Goal: Task Accomplishment & Management: Complete application form

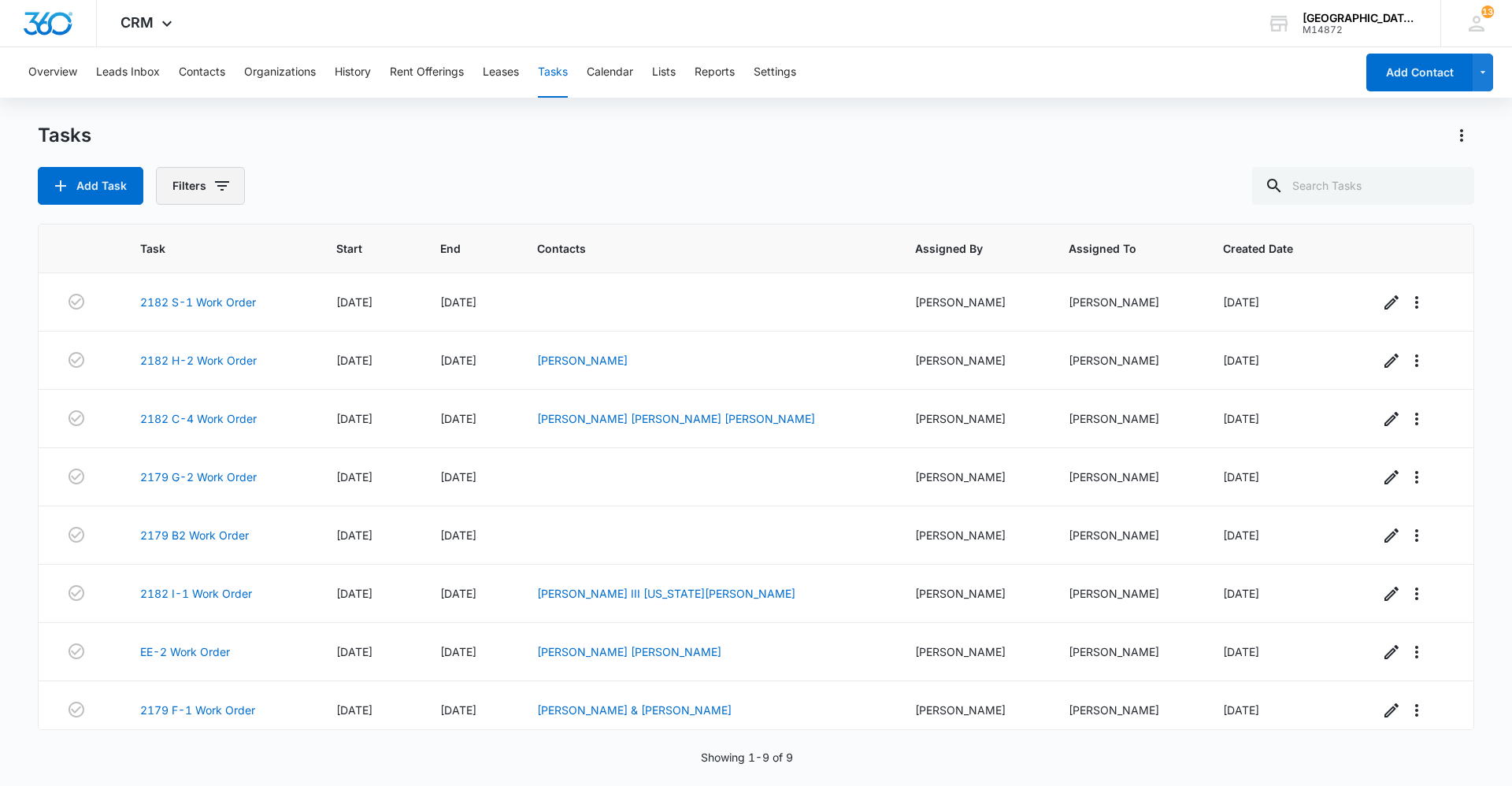
click at [204, 187] on button "Filters" at bounding box center [200, 186] width 89 height 38
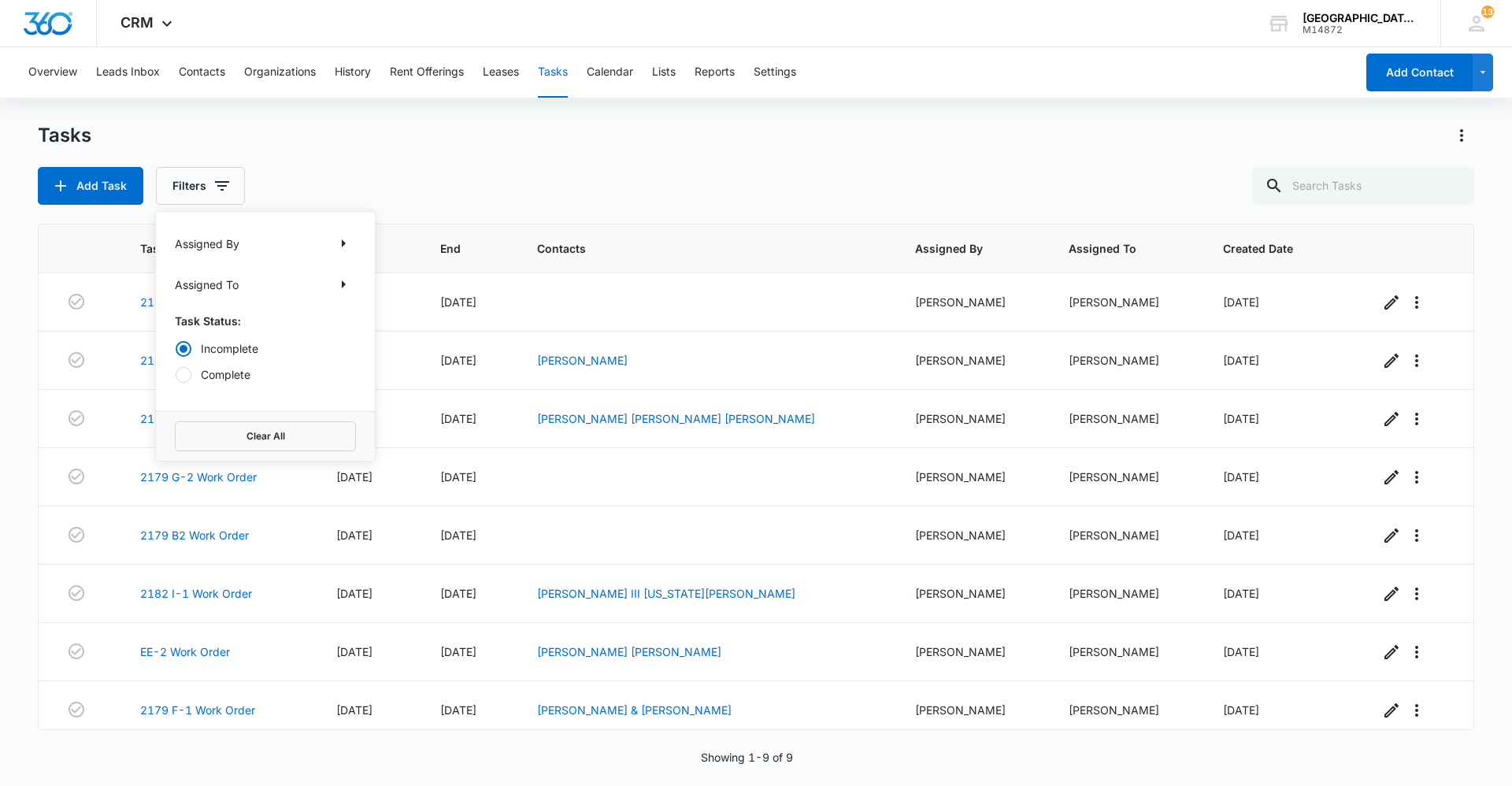
click at [179, 382] on div at bounding box center [183, 375] width 16 height 16
click at [176, 375] on input "Complete" at bounding box center [175, 374] width 1 height 1
radio input "false"
radio input "true"
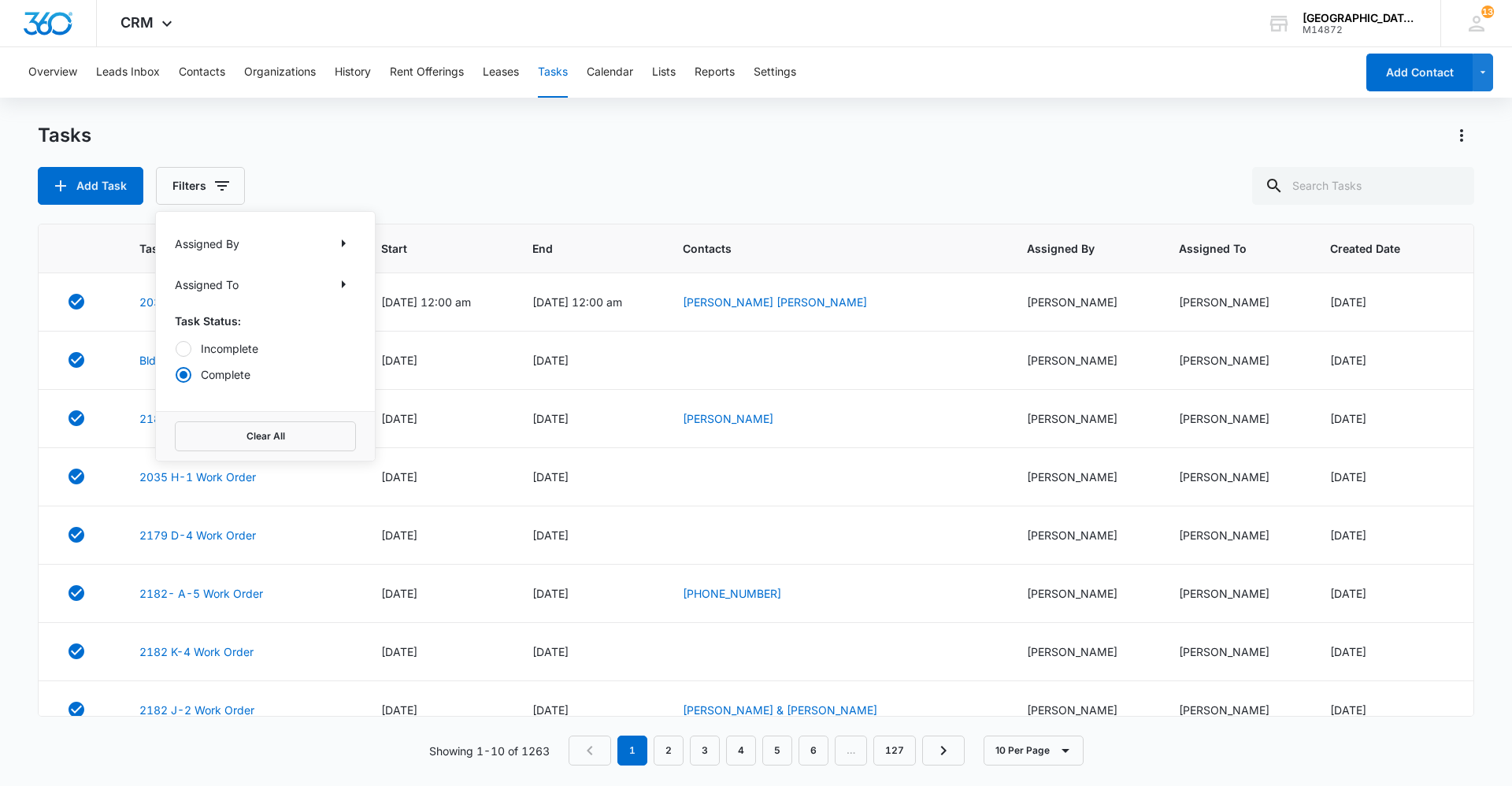
click at [355, 138] on div "Tasks" at bounding box center [756, 135] width 1436 height 25
click at [192, 192] on button "Filters" at bounding box center [200, 186] width 89 height 38
click at [584, 153] on div "Tasks Add Task Filters Assigned By Assigned To Task Status: Incomplete Complete…" at bounding box center [756, 164] width 1436 height 82
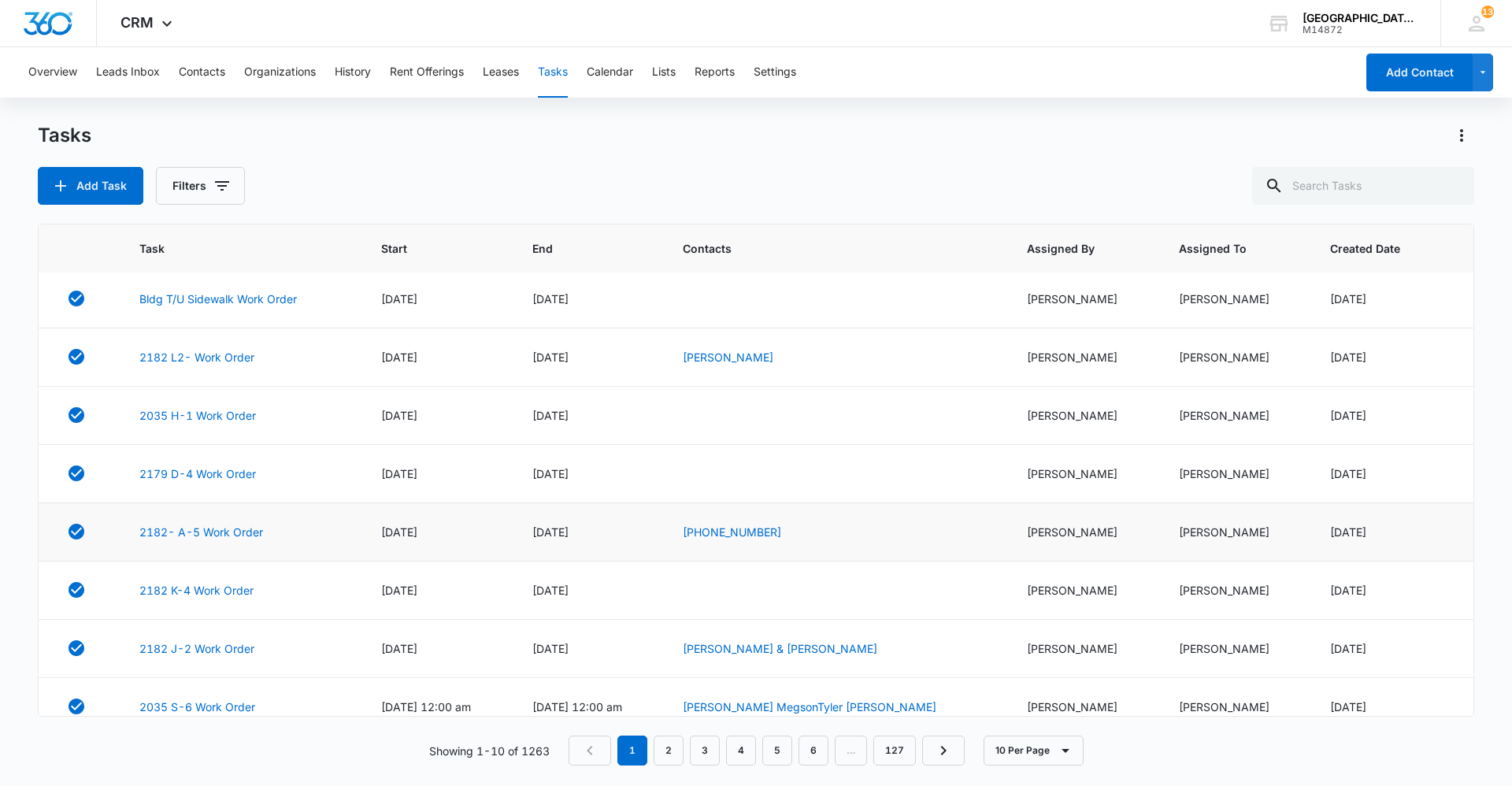
scroll to position [139, 0]
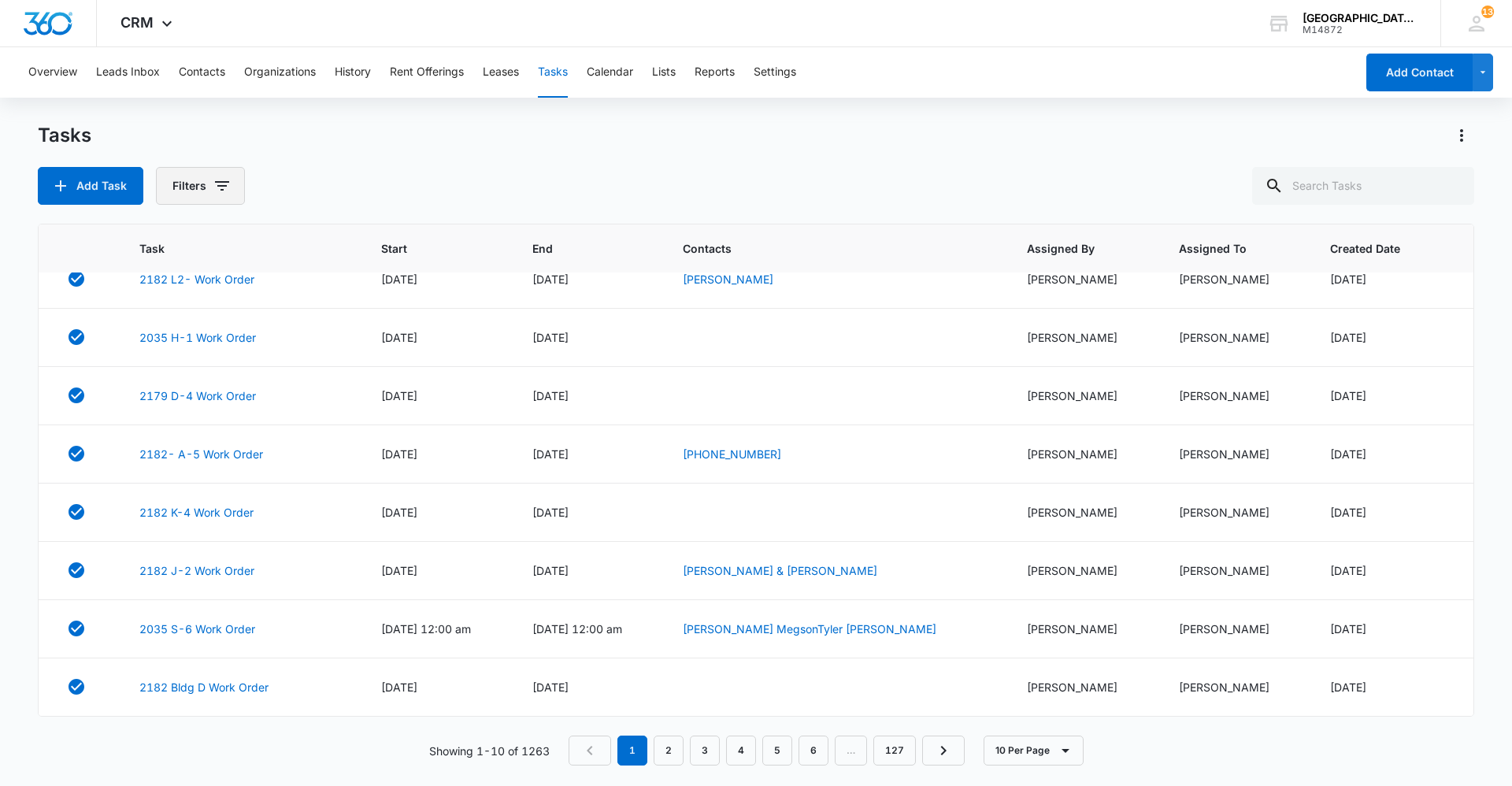
click at [195, 182] on button "Filters" at bounding box center [200, 186] width 89 height 38
click at [178, 353] on div at bounding box center [183, 349] width 16 height 16
click at [176, 349] on input "Incomplete" at bounding box center [175, 348] width 1 height 1
radio input "true"
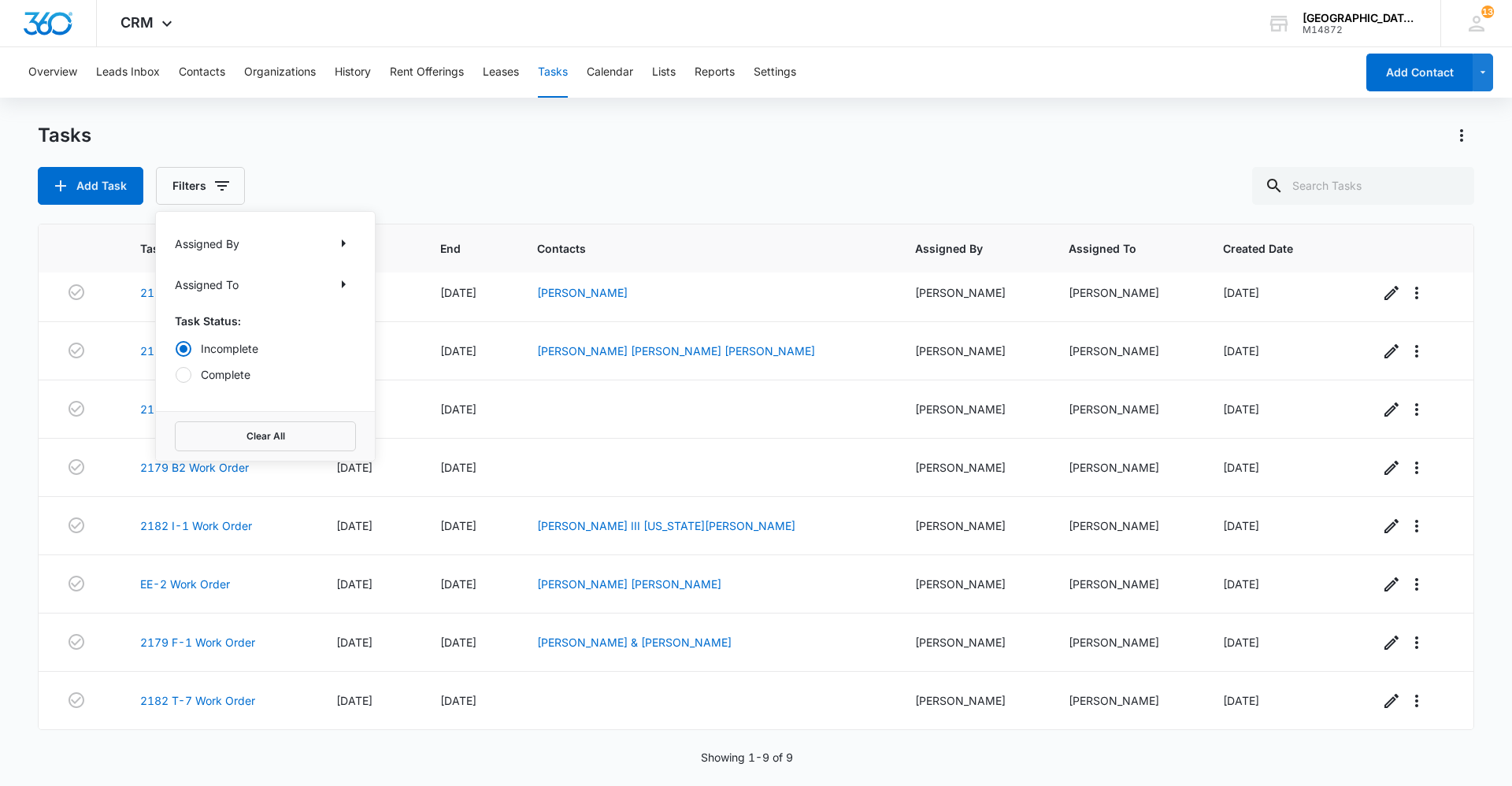
click at [569, 154] on div "Tasks Add Task Filters Assigned By Assigned To Task Status: Incomplete Complete…" at bounding box center [756, 164] width 1436 height 82
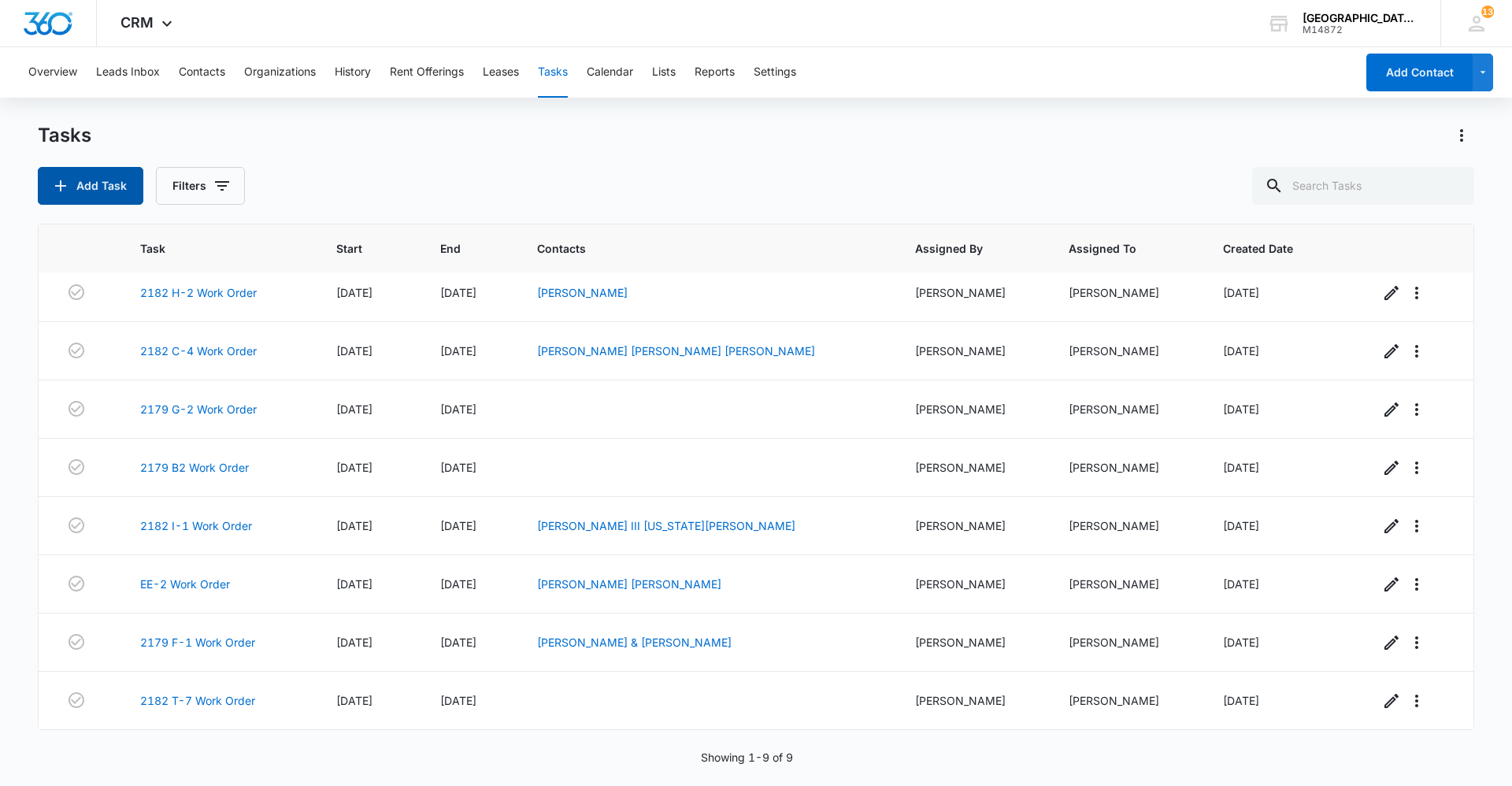
click at [105, 173] on button "Add Task" at bounding box center [90, 186] width 105 height 38
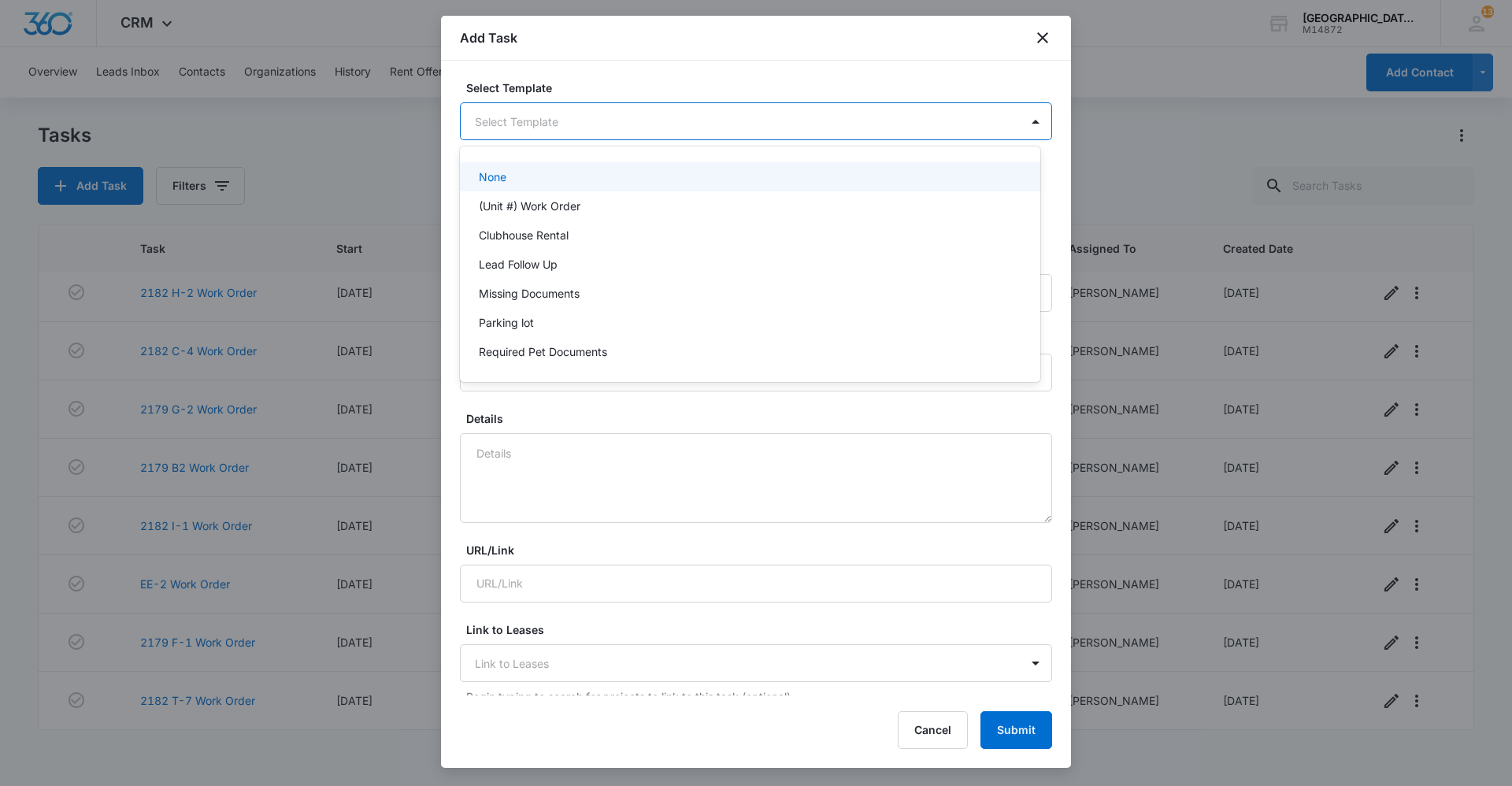
click at [622, 118] on body "CRM Apps Reputation Websites Forms CRM Email Social Content Ads Intelligence Fi…" at bounding box center [756, 393] width 1512 height 786
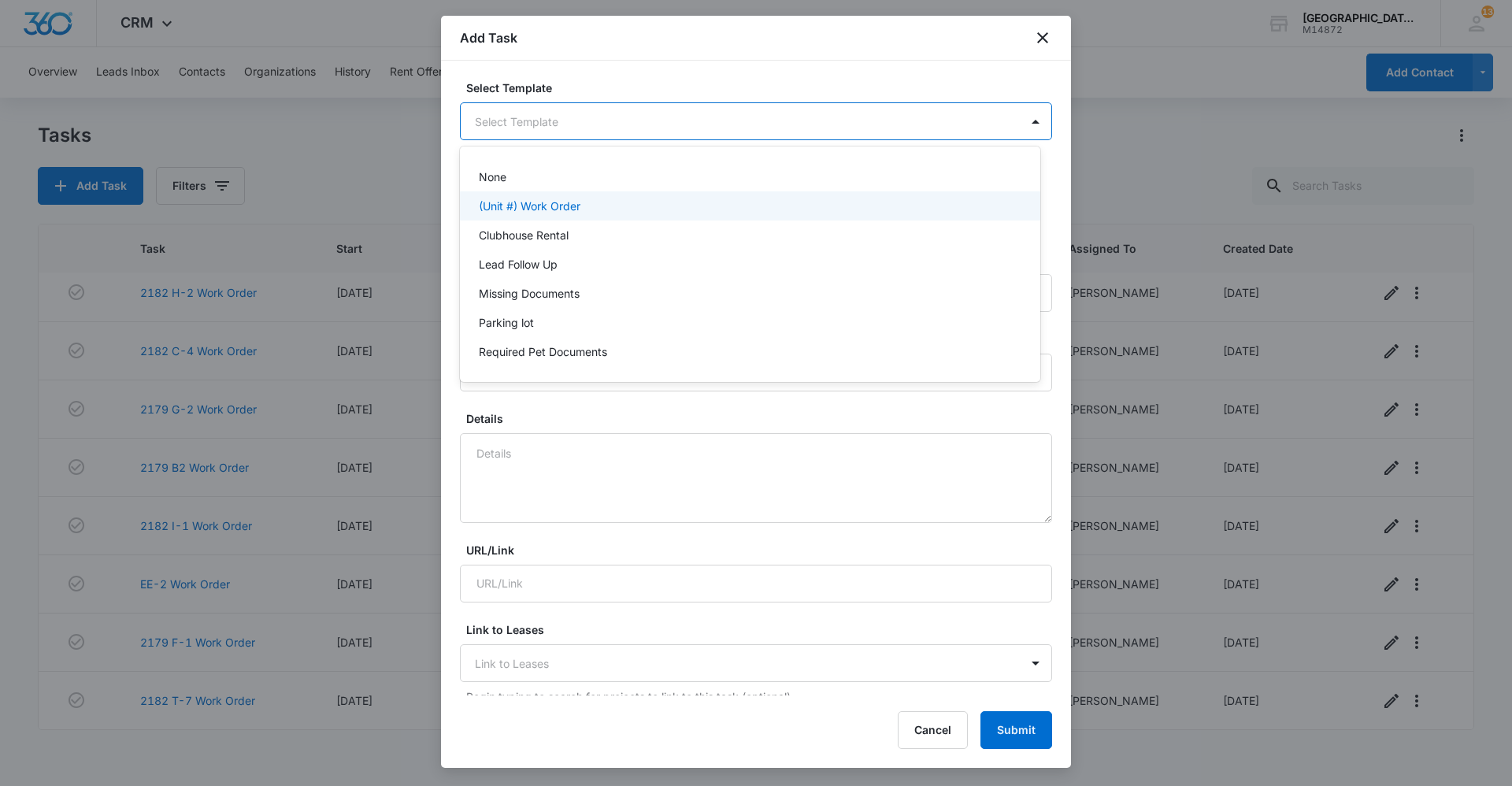
click at [572, 214] on div "(Unit #) Work Order" at bounding box center [750, 206] width 581 height 29
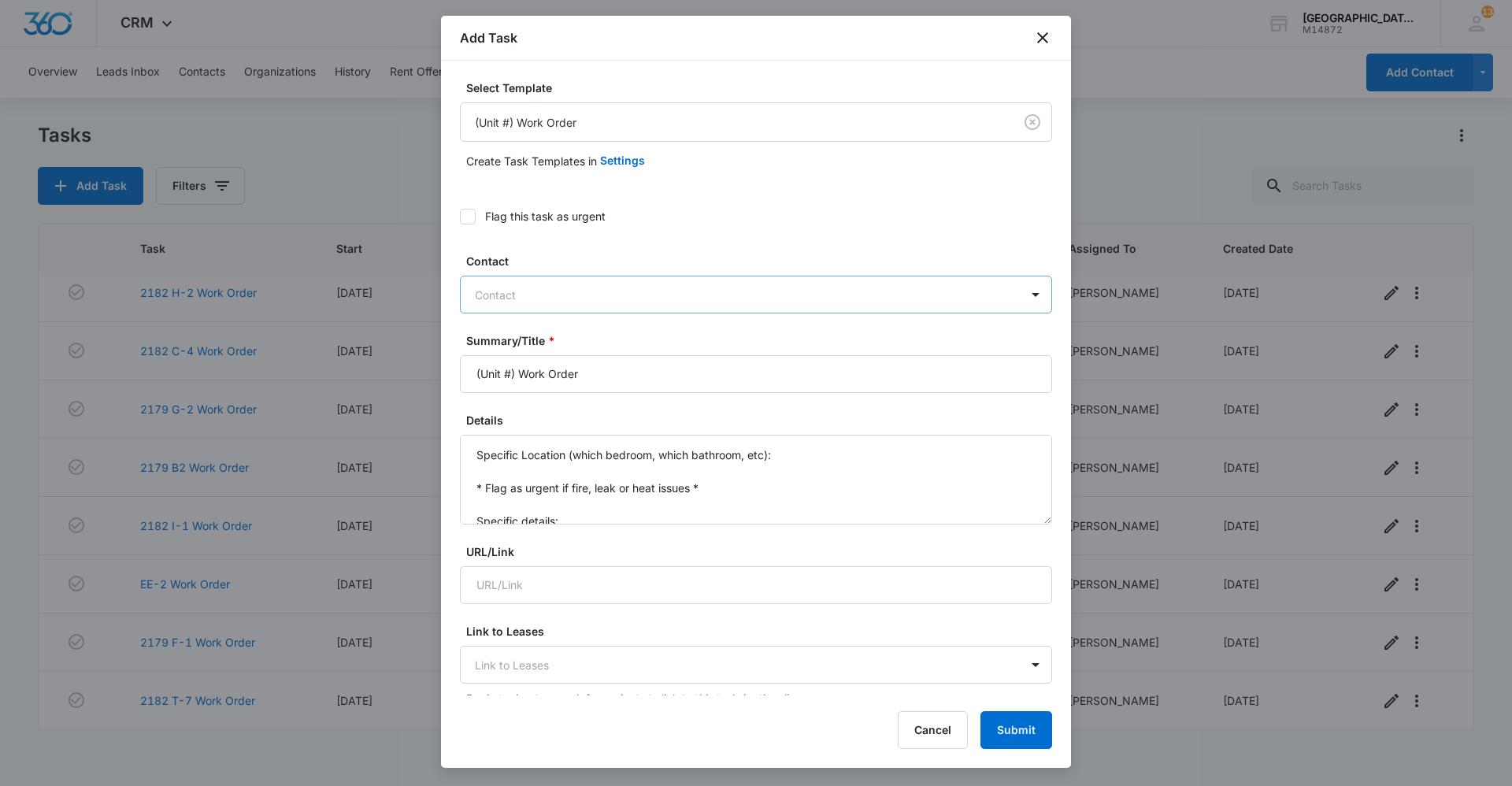
click at [556, 293] on div at bounding box center [746, 294] width 543 height 20
click at [631, 260] on label "Contact" at bounding box center [762, 261] width 592 height 17
drag, startPoint x: 516, startPoint y: 369, endPoint x: 372, endPoint y: 368, distance: 144.0
click at [415, 374] on body "CRM Apps Reputation Websites Forms CRM Email Social Content Ads Intelligence Fi…" at bounding box center [756, 393] width 1512 height 786
type input "2182 H-3 Work Order"
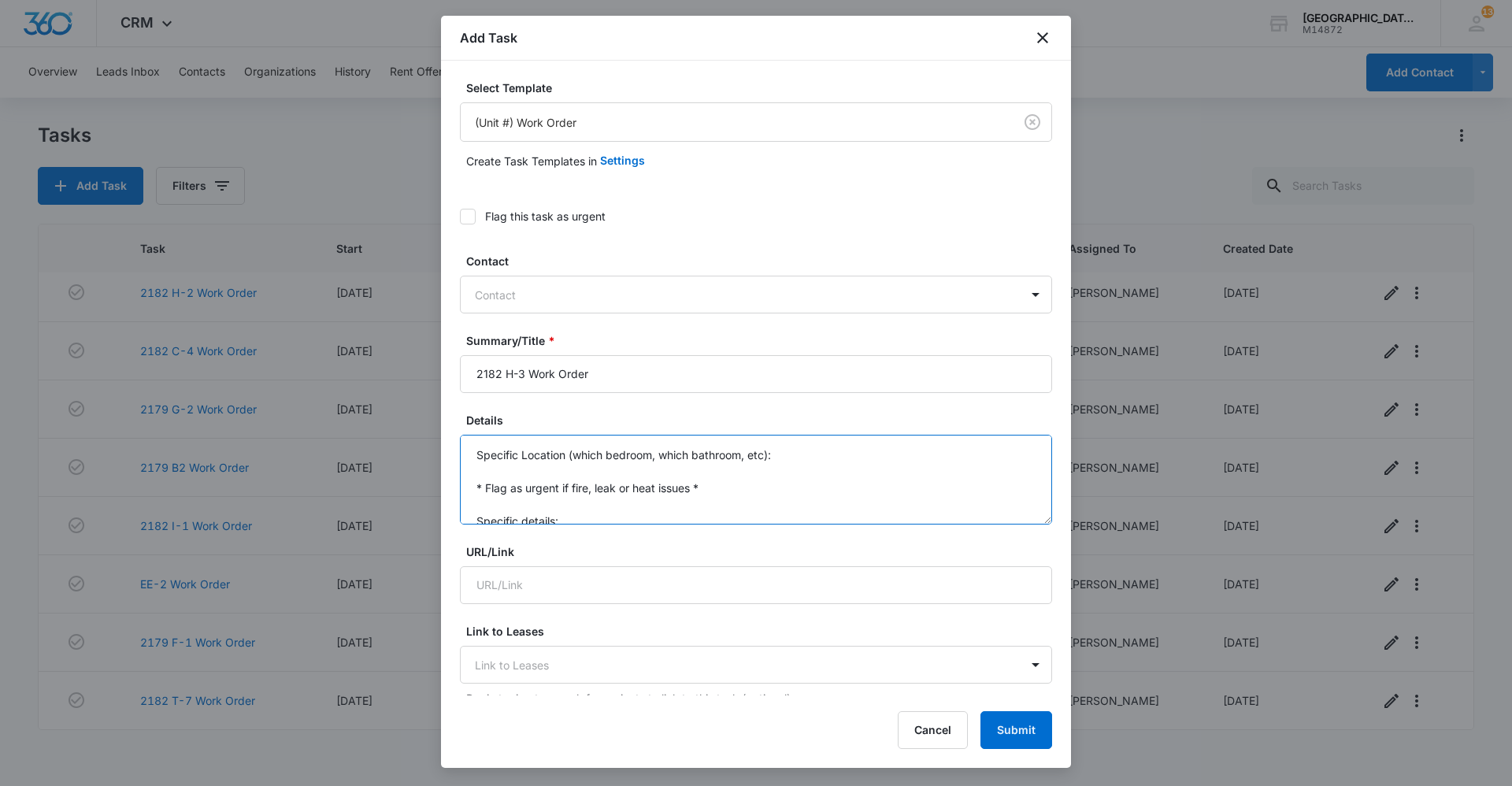
scroll to position [33, 0]
drag, startPoint x: 461, startPoint y: 448, endPoint x: 700, endPoint y: 527, distance: 251.7
click at [707, 535] on form "Select Template (Unit #) Work Order Create Task Templates in Settings Flag this…" at bounding box center [756, 798] width 592 height 1437
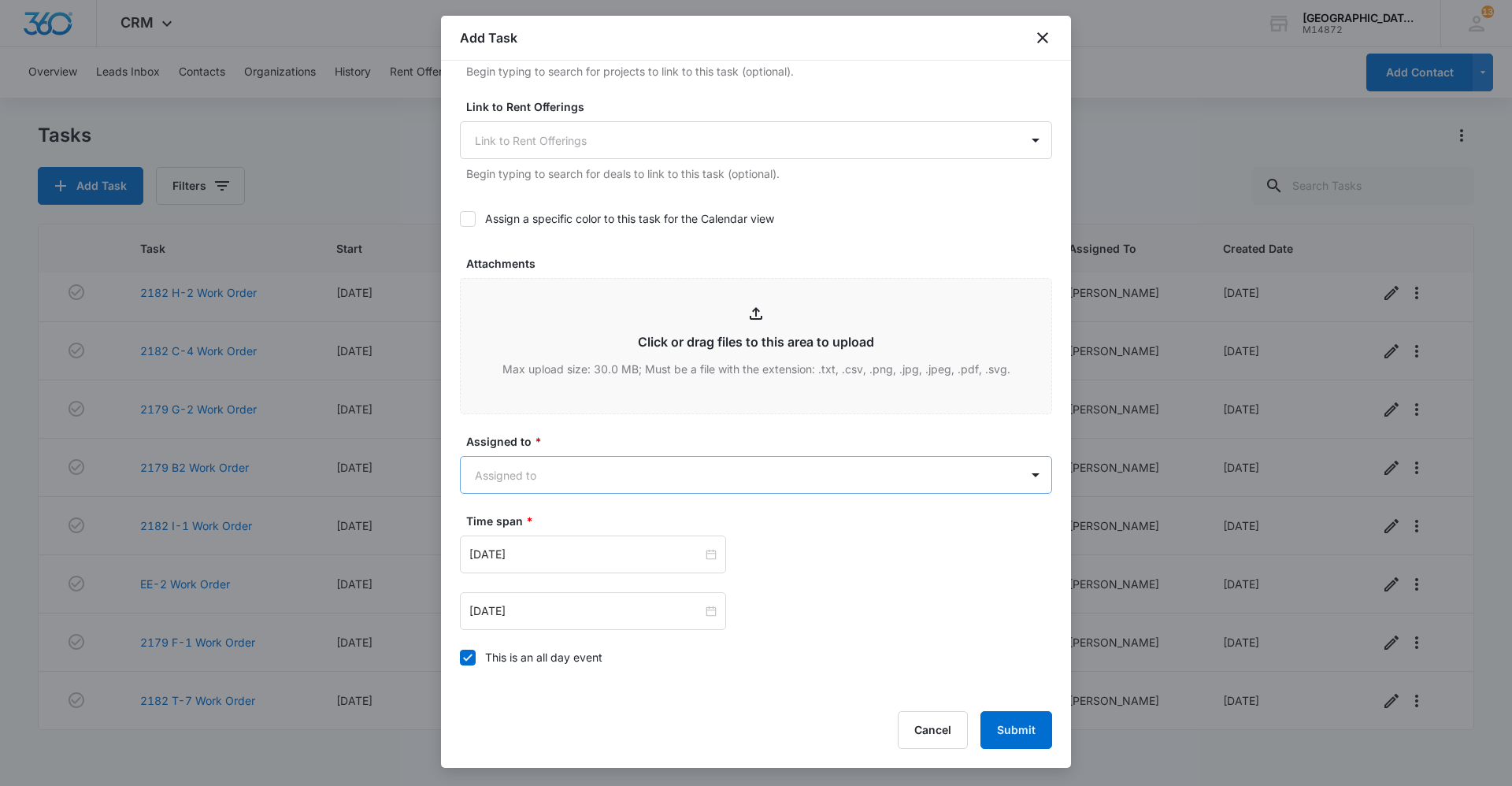
scroll to position [630, 0]
type textarea "Please put in a washer and dryer. Tenant moves in 10/15."
click at [613, 476] on body "CRM Apps Reputation Websites Forms CRM Email Social Content Ads Intelligence Fi…" at bounding box center [756, 393] width 1512 height 786
type input "[PERSON_NAME]"
click at [590, 532] on div "[PERSON_NAME]" at bounding box center [748, 527] width 539 height 17
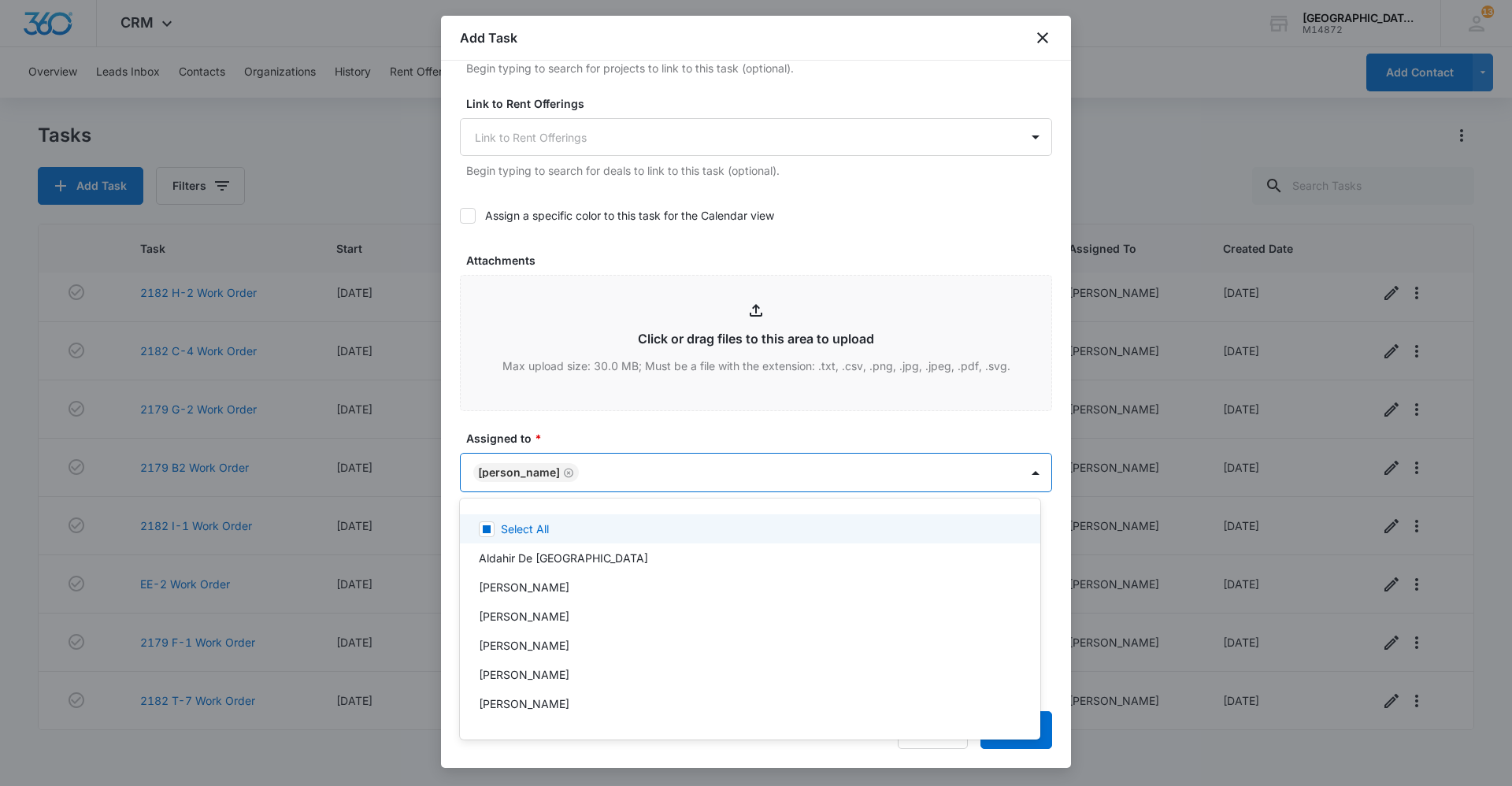
click at [751, 425] on div at bounding box center [756, 393] width 1512 height 786
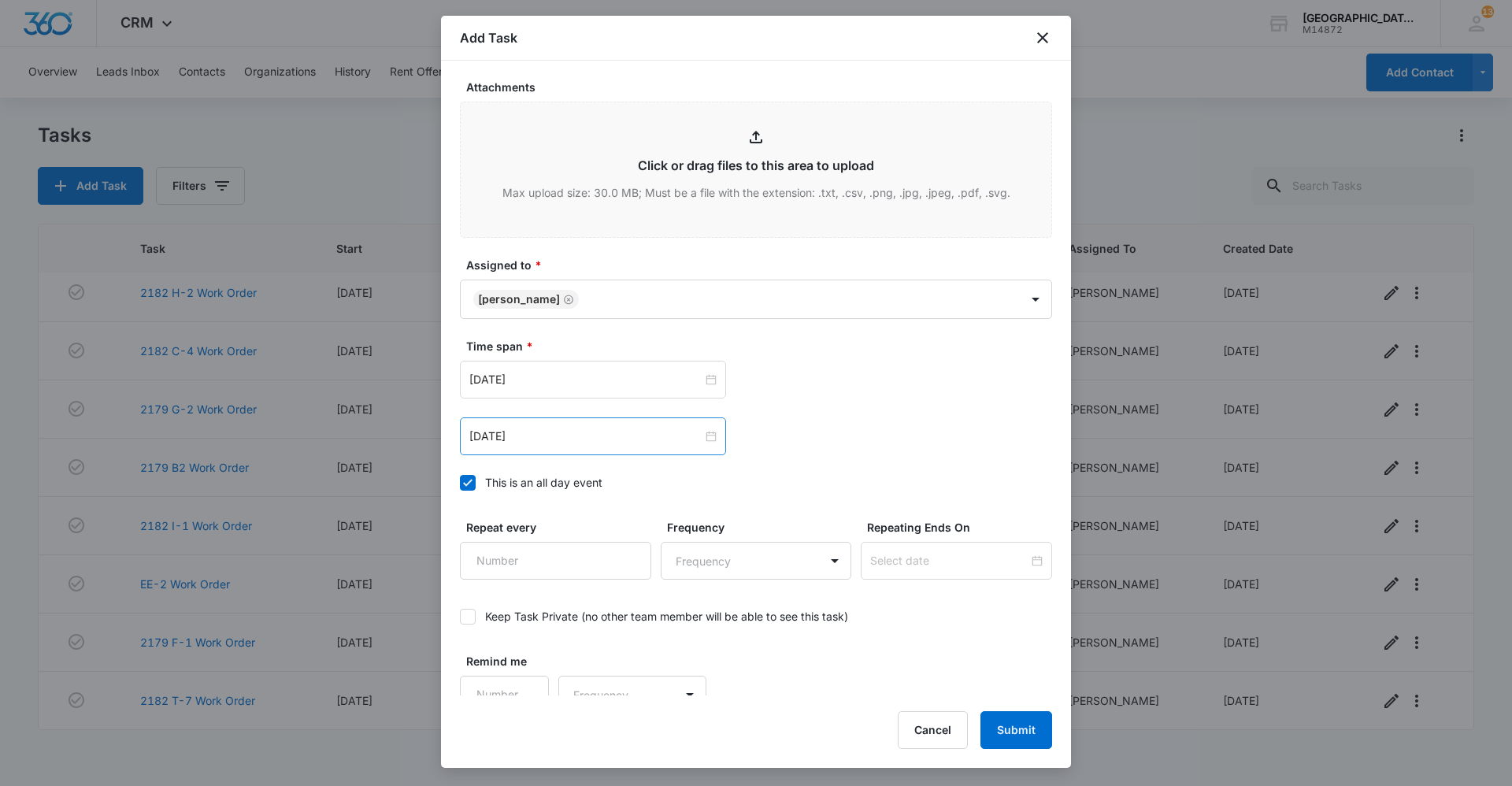
scroll to position [822, 0]
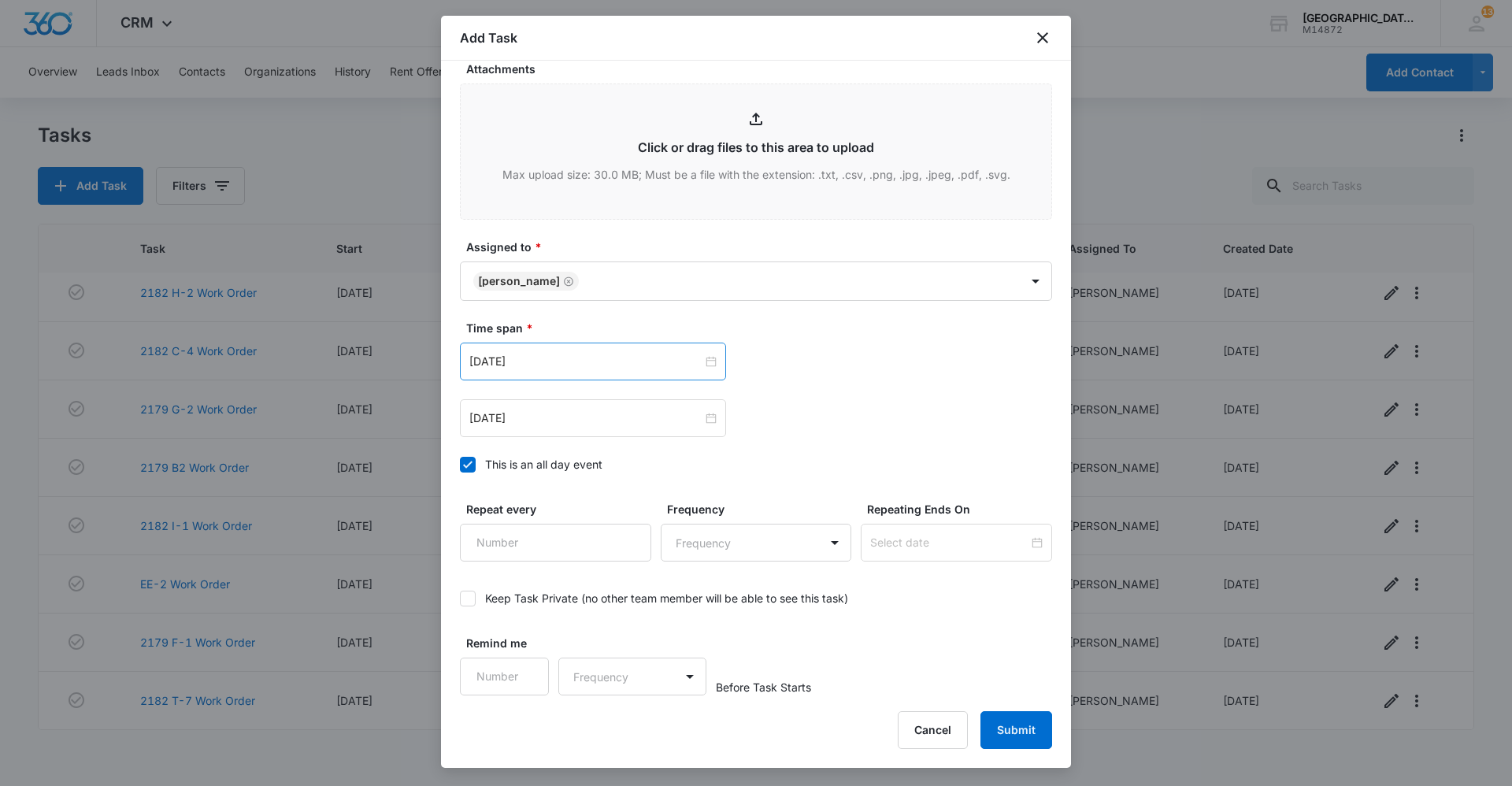
click at [584, 371] on div "[DATE]" at bounding box center [592, 362] width 266 height 38
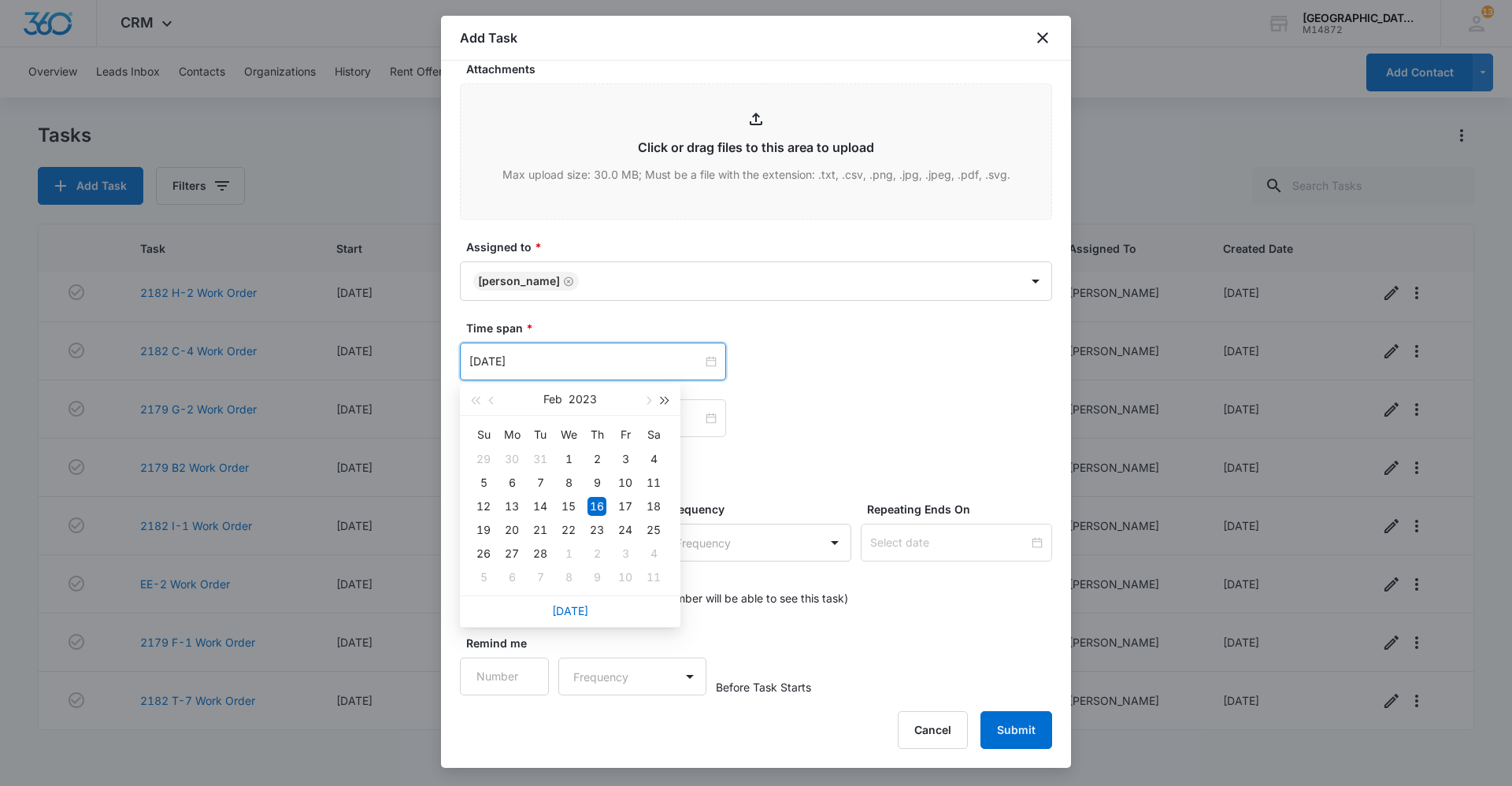
click at [663, 395] on button "button" at bounding box center [665, 400] width 17 height 32
click at [653, 398] on button "button" at bounding box center [647, 400] width 17 height 32
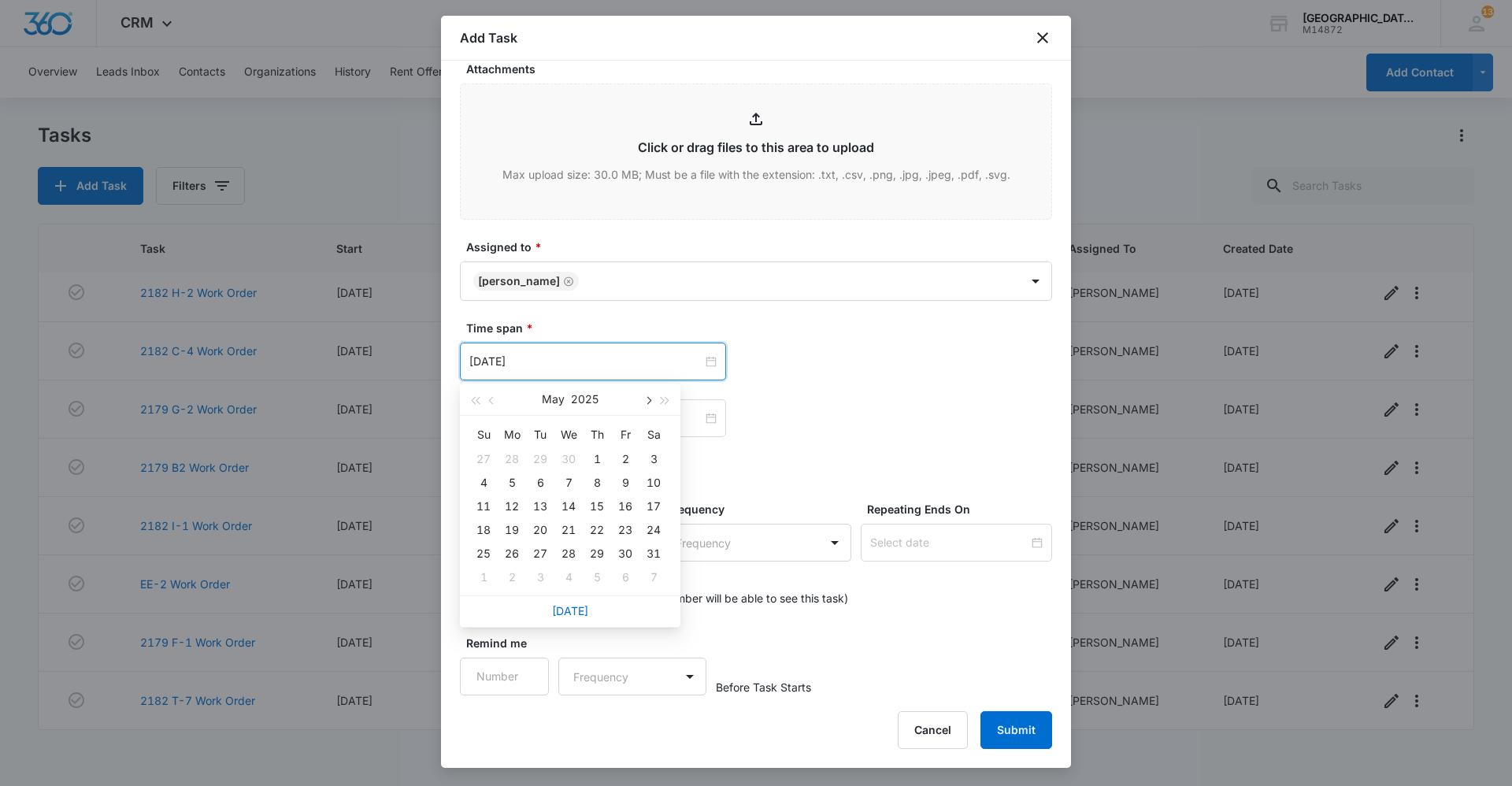
click at [653, 398] on button "button" at bounding box center [647, 400] width 17 height 32
click at [647, 402] on span "button" at bounding box center [647, 401] width 8 height 8
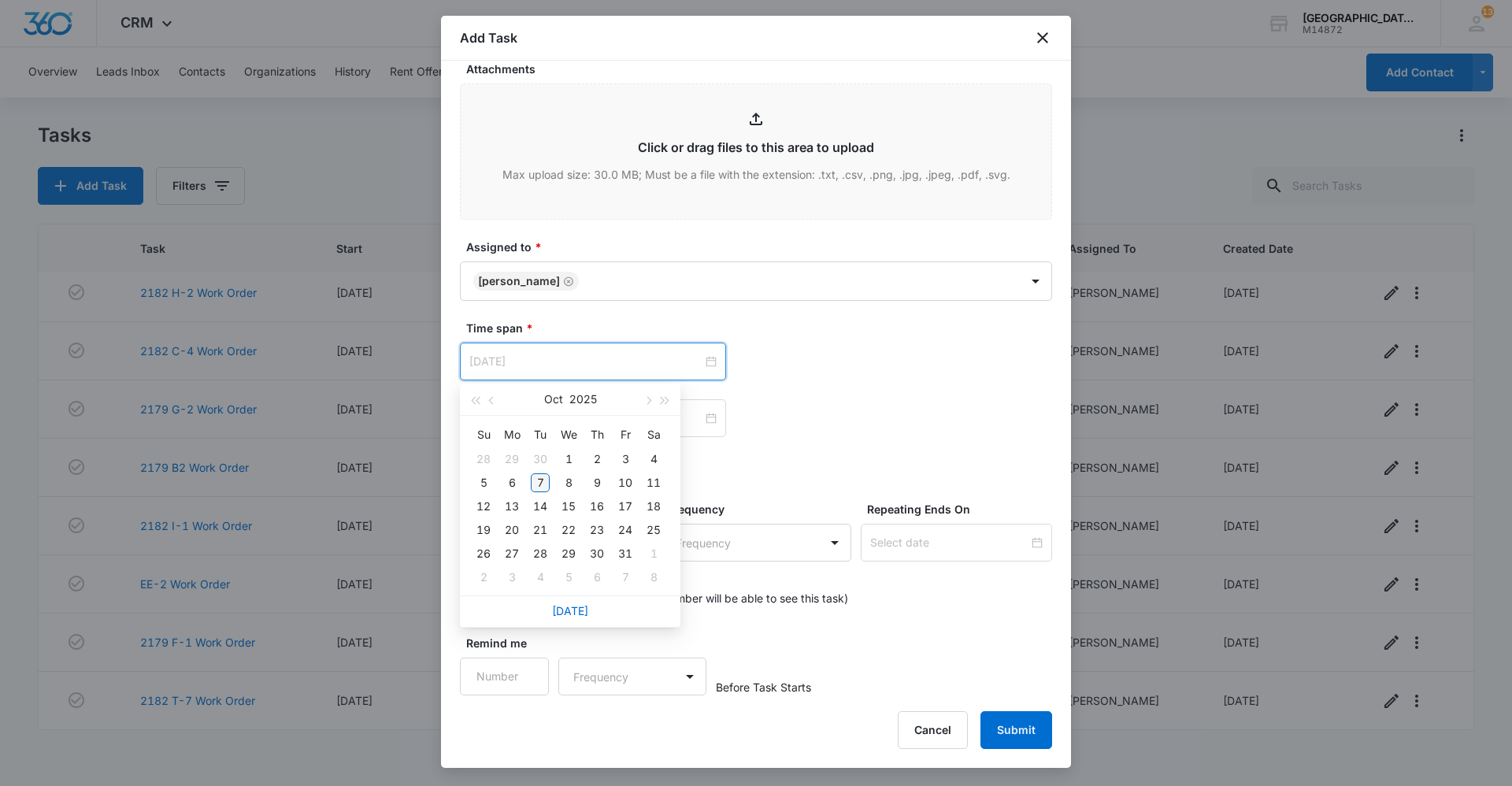
type input "[DATE]"
click at [542, 479] on div "7" at bounding box center [540, 483] width 19 height 19
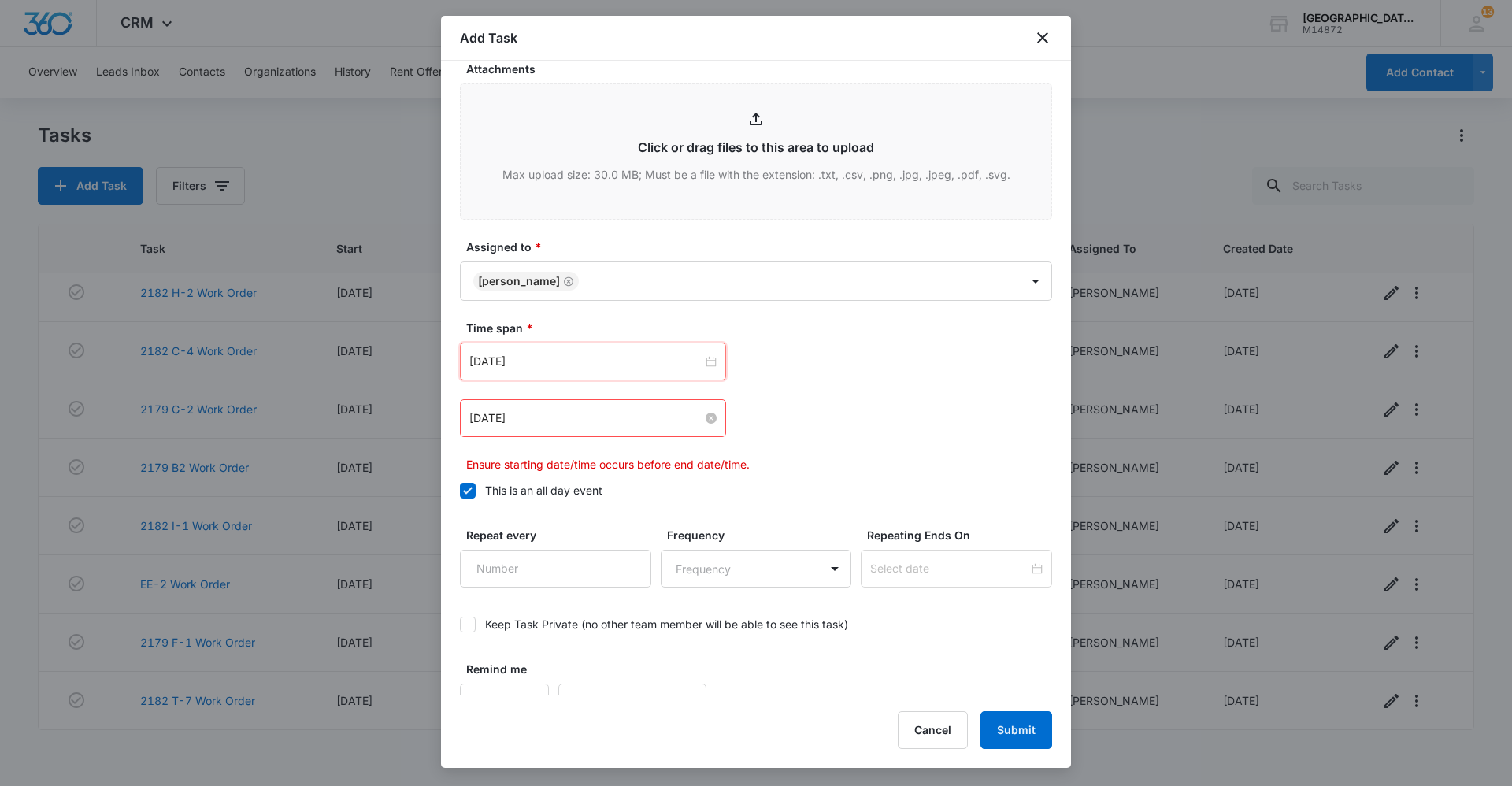
click at [585, 415] on input "[DATE]" at bounding box center [585, 418] width 233 height 17
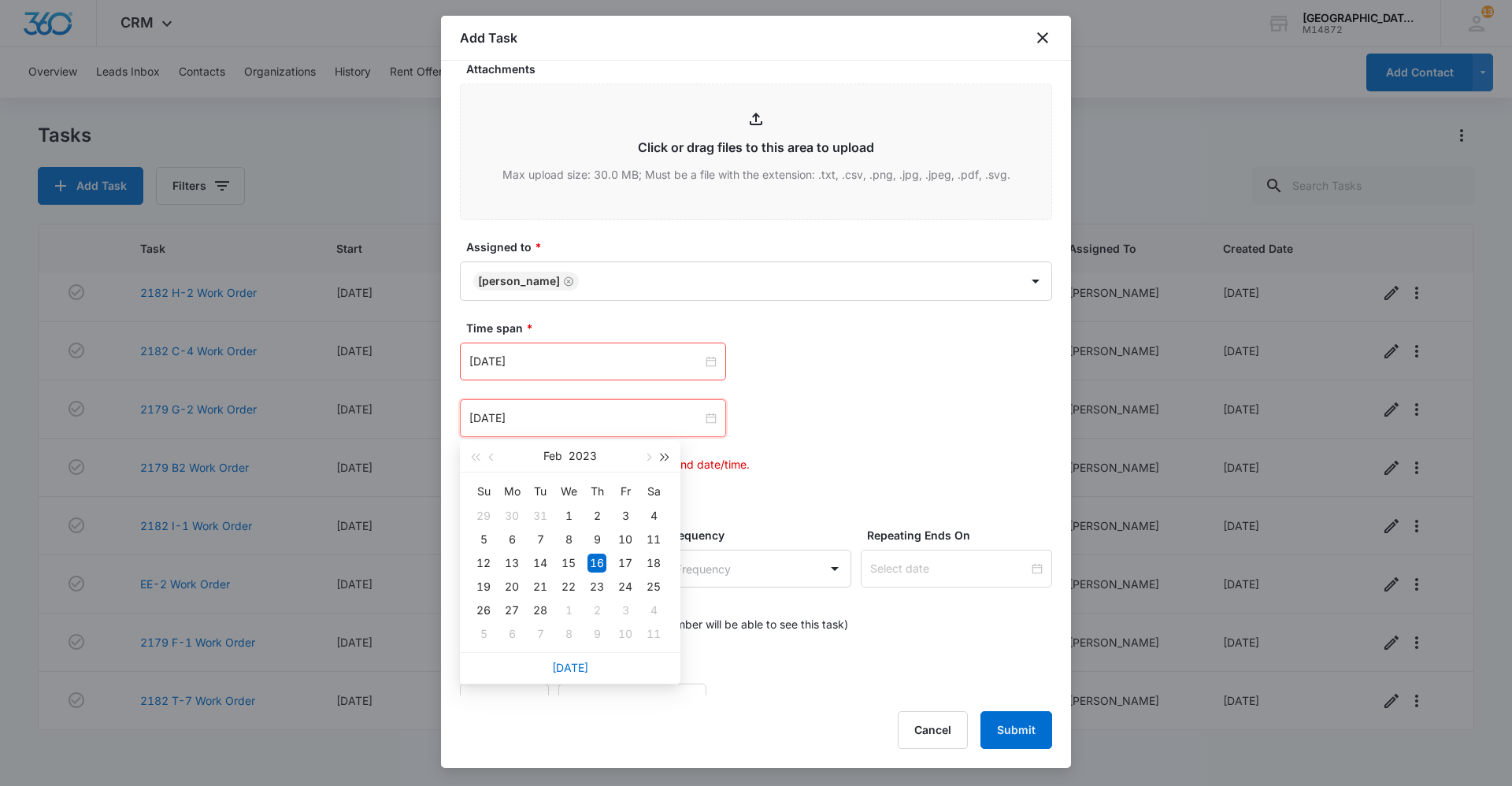
click at [671, 455] on button "button" at bounding box center [665, 456] width 17 height 32
click at [669, 455] on button "button" at bounding box center [665, 456] width 17 height 32
click at [649, 458] on span "button" at bounding box center [647, 458] width 8 height 8
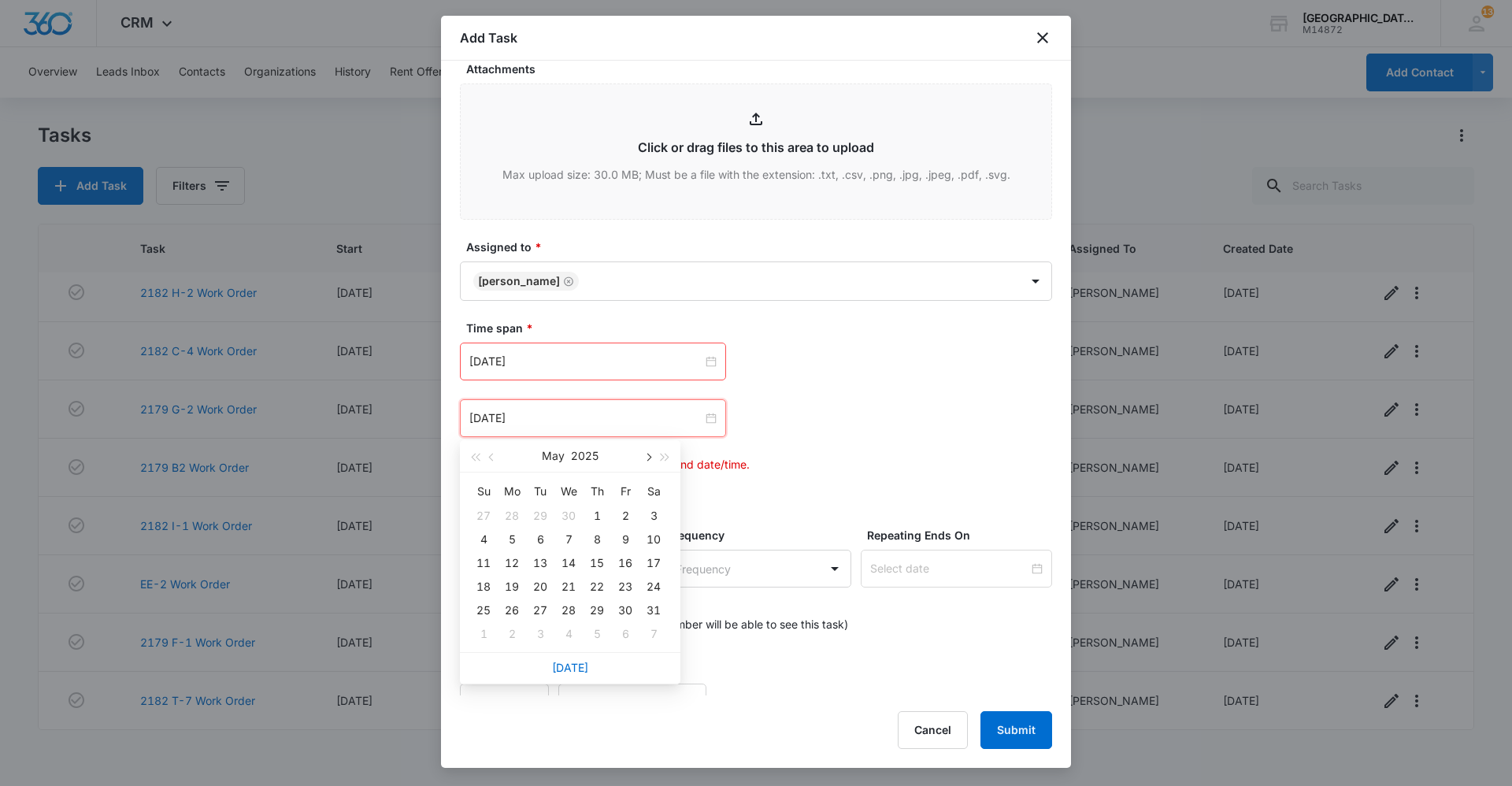
click at [649, 458] on span "button" at bounding box center [647, 458] width 8 height 8
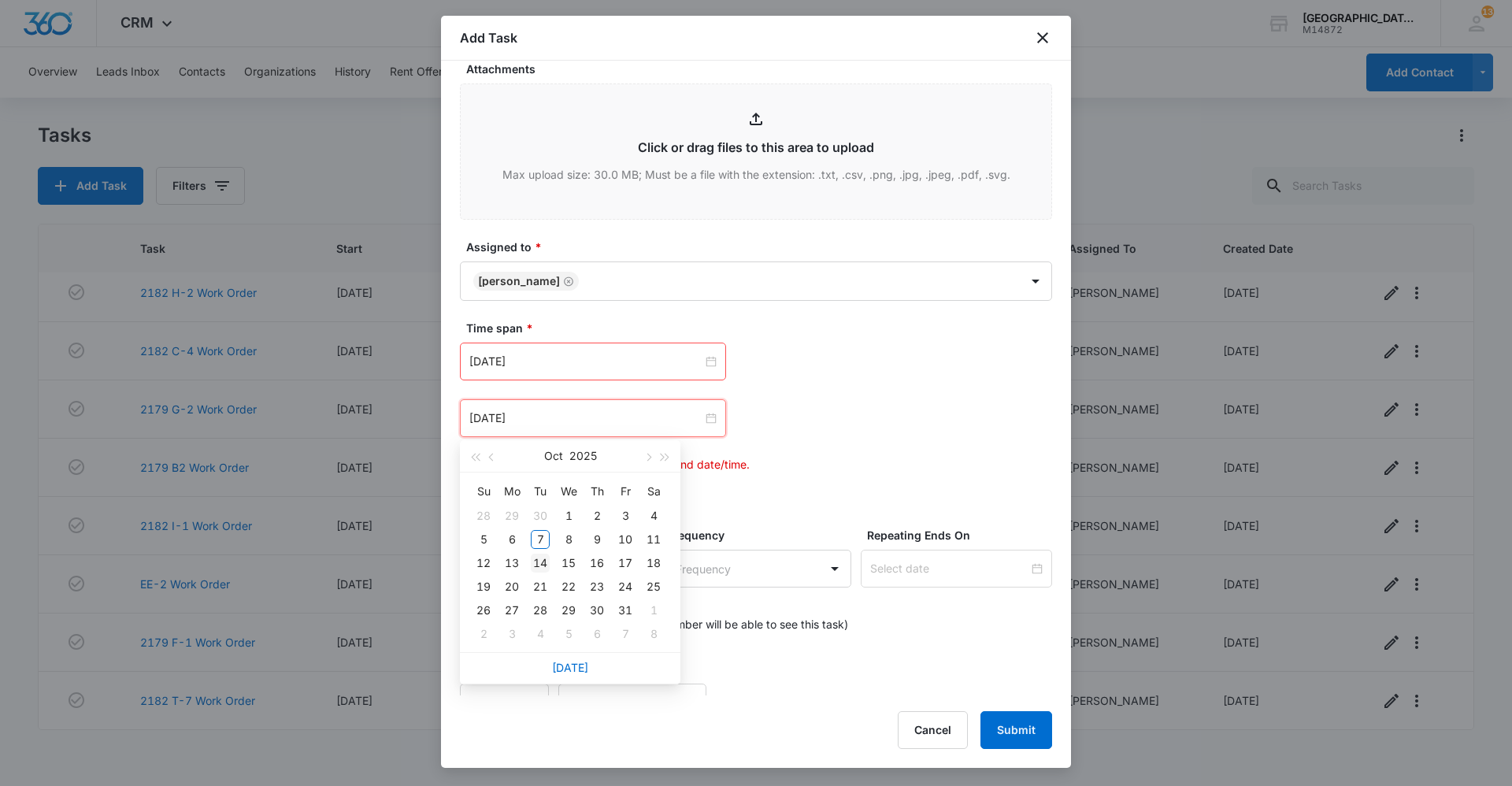
type input "[DATE]"
click at [538, 560] on div "14" at bounding box center [540, 563] width 19 height 19
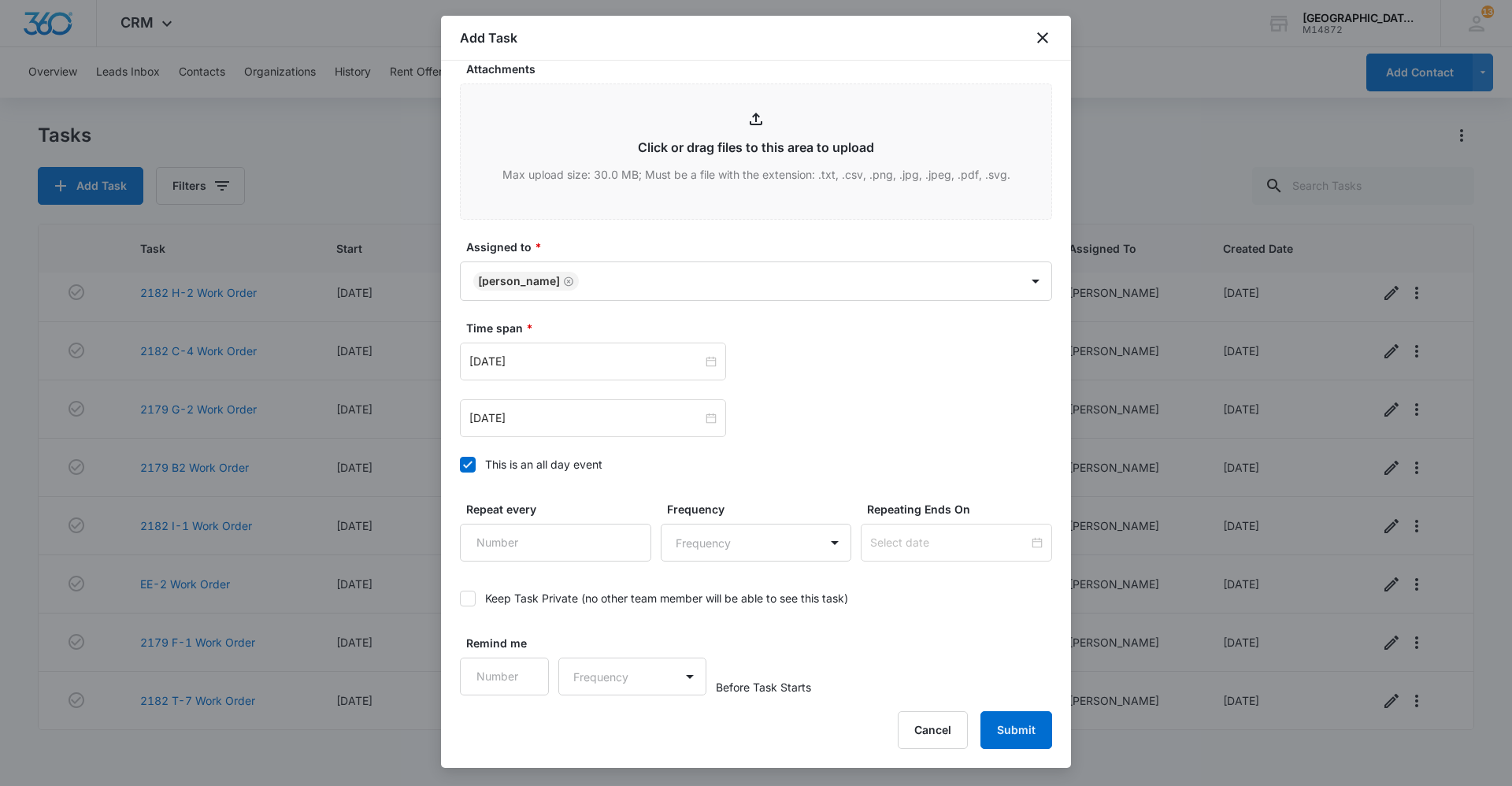
click at [866, 374] on div "[DATE] [DATE] Su Mo Tu We Th Fr Sa 28 29 30 1 2 3 4 5 6 7 8 9 10 11 12 13 14 15…" at bounding box center [756, 362] width 592 height 38
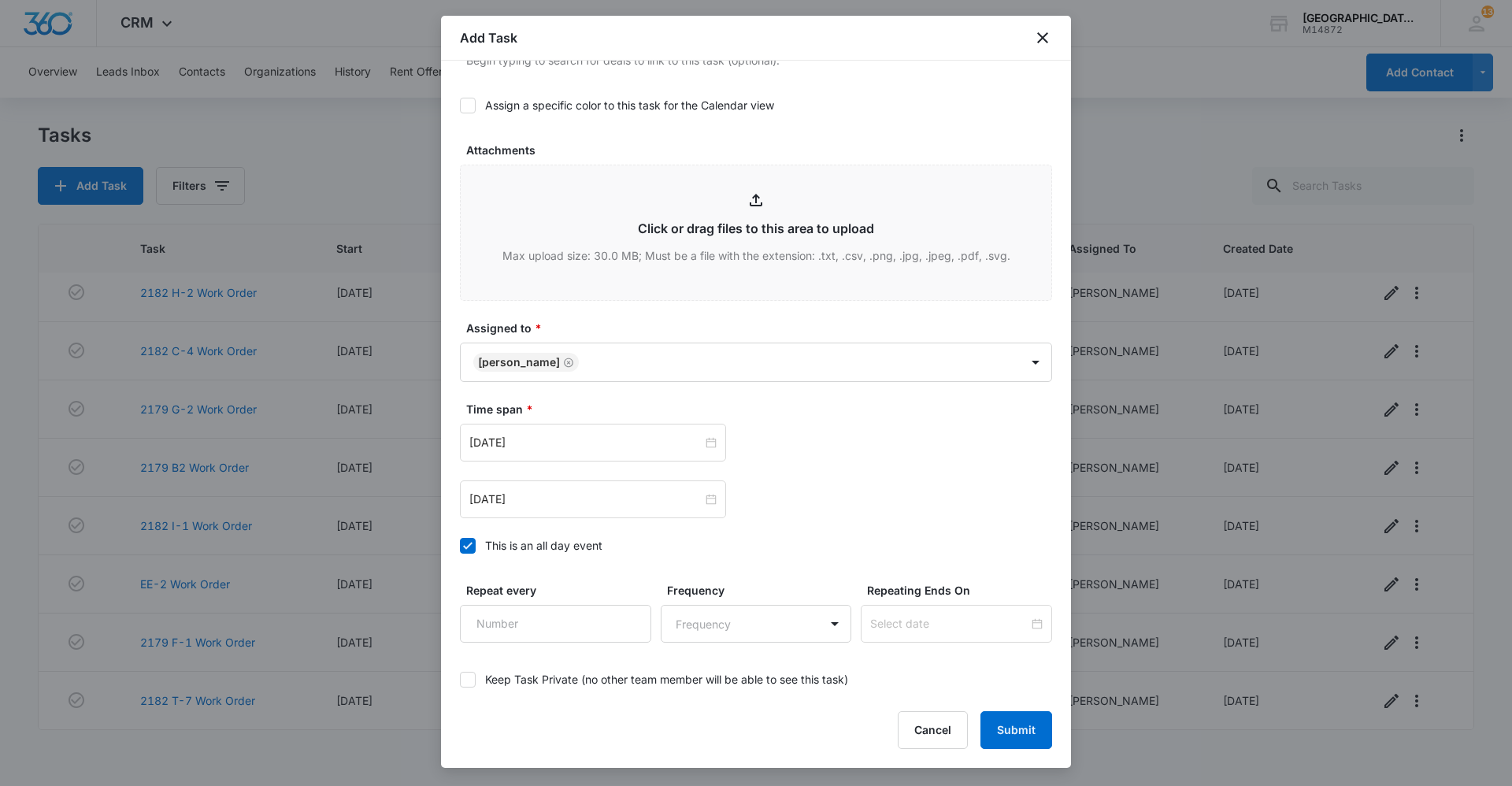
scroll to position [788, 0]
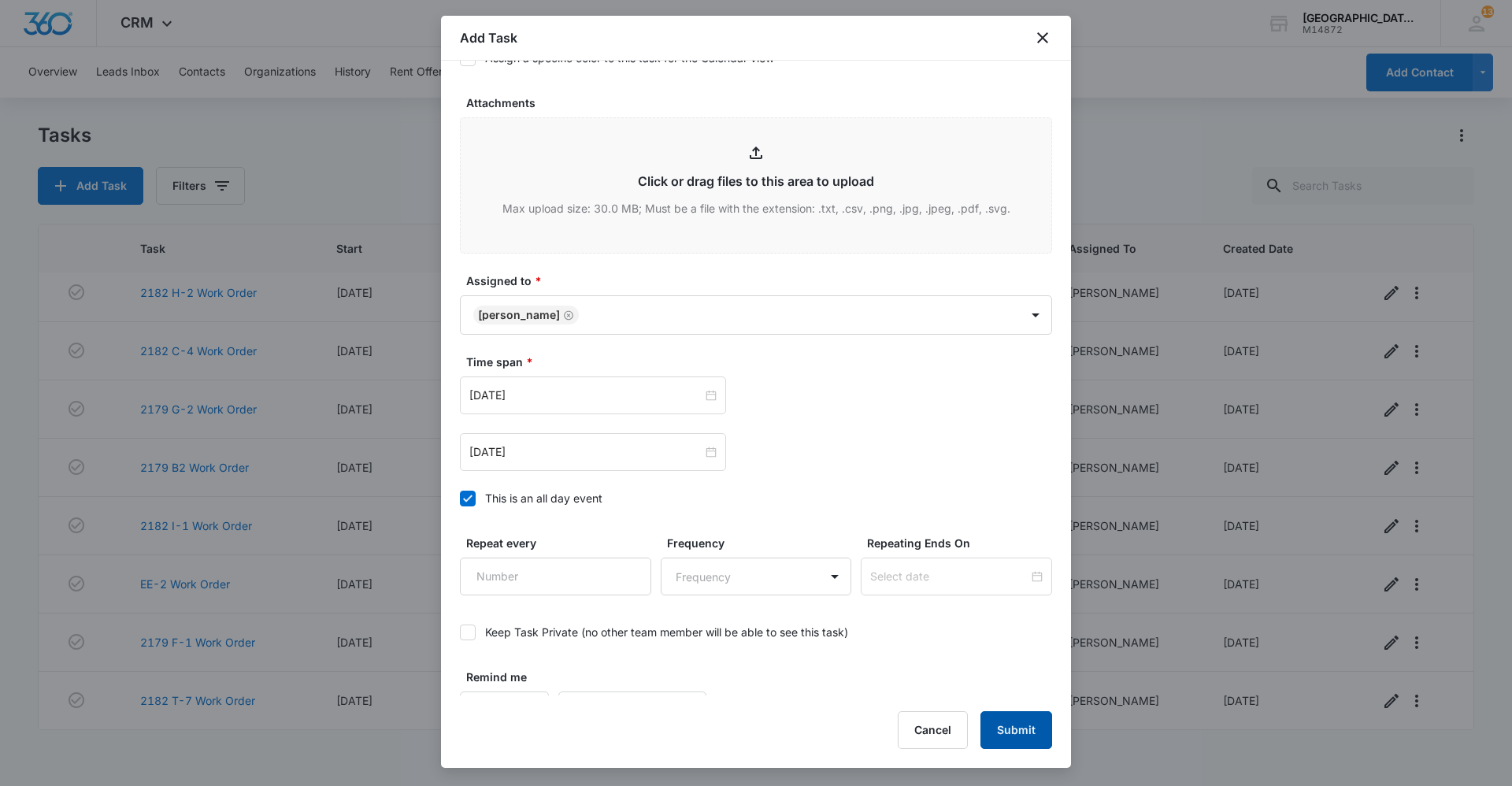
click at [1032, 725] on button "Submit" at bounding box center [1016, 731] width 71 height 38
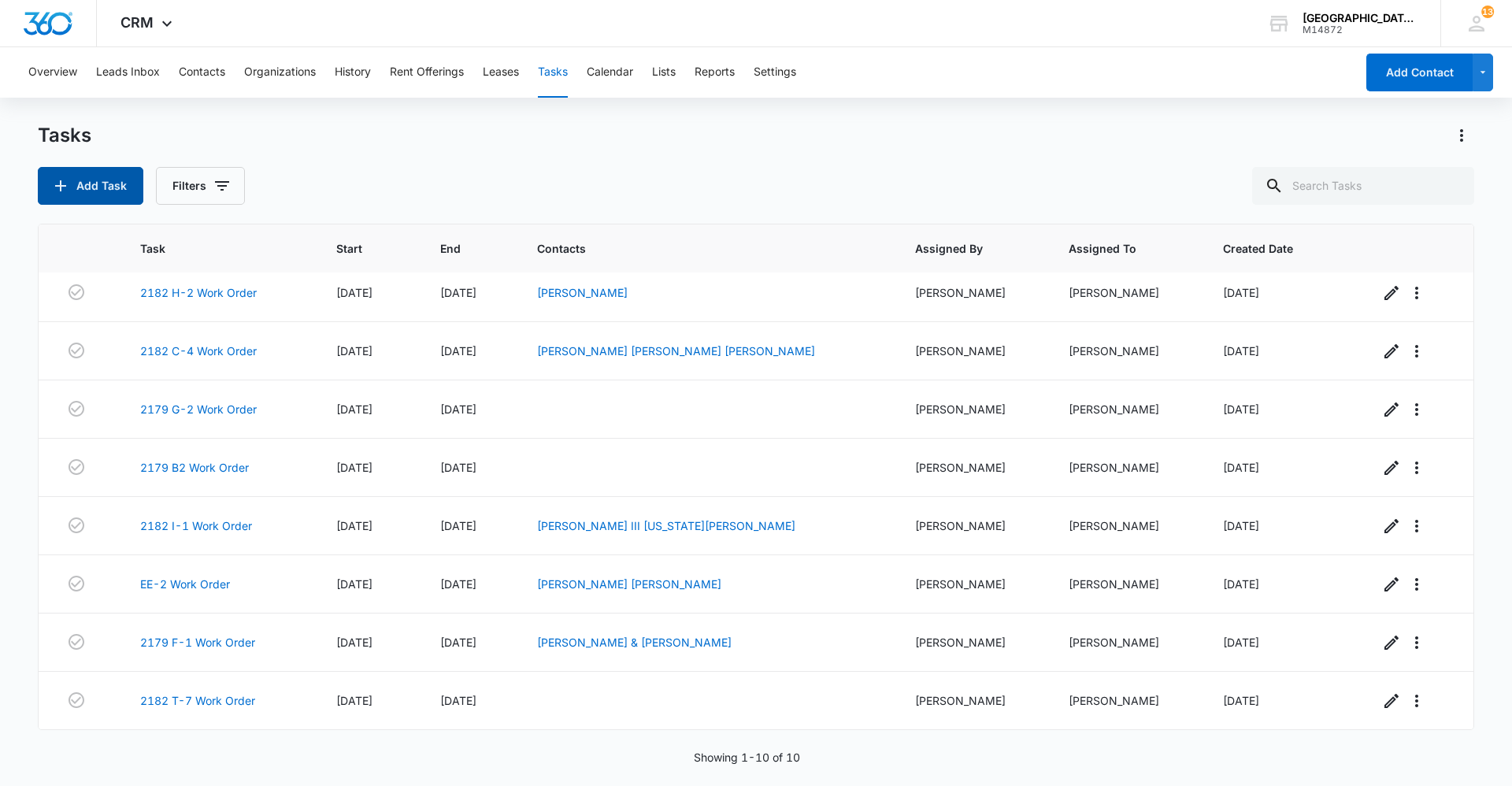
scroll to position [126, 0]
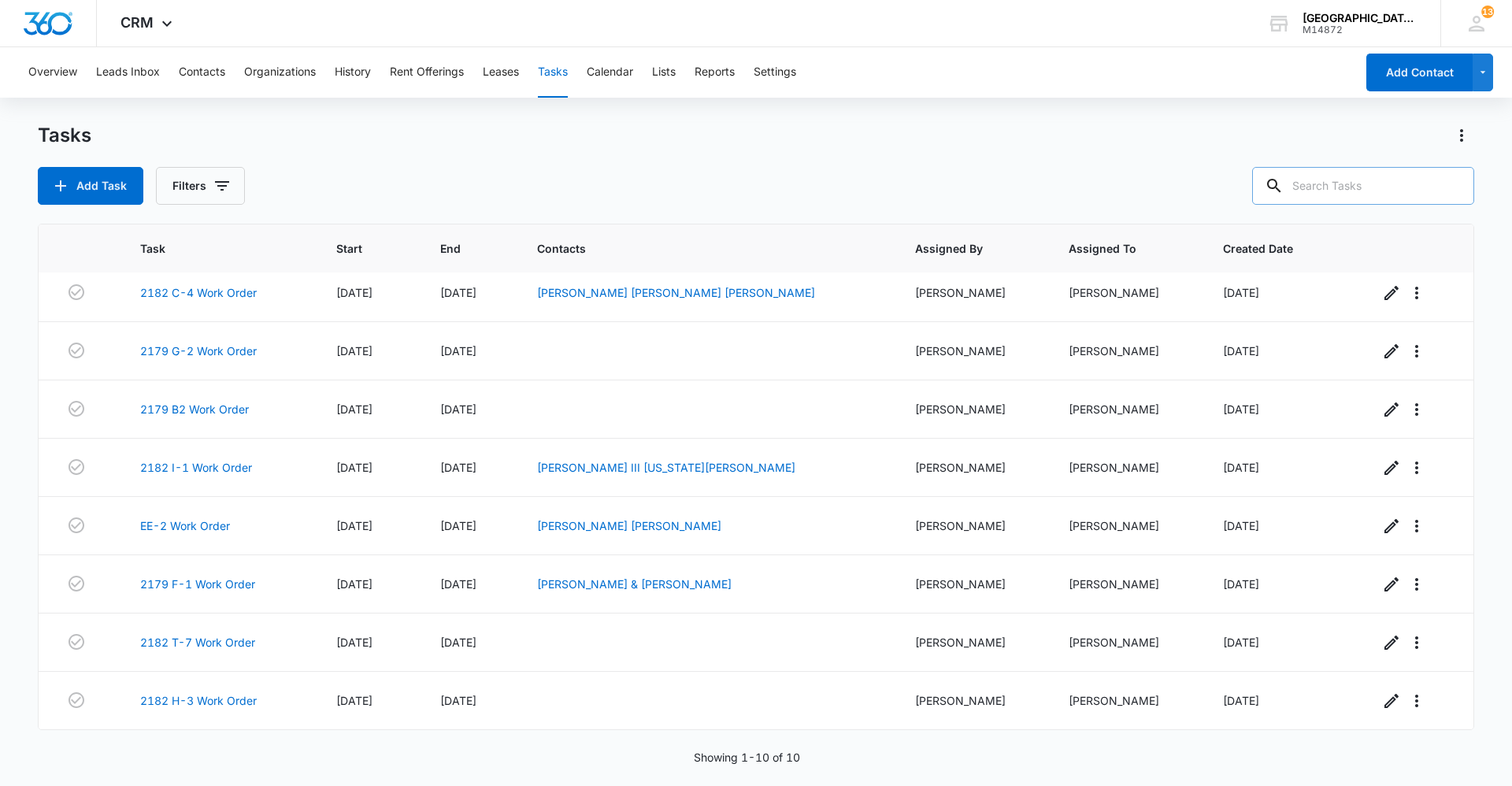
click at [1378, 181] on input "text" at bounding box center [1363, 186] width 222 height 38
type input "2182 H-3"
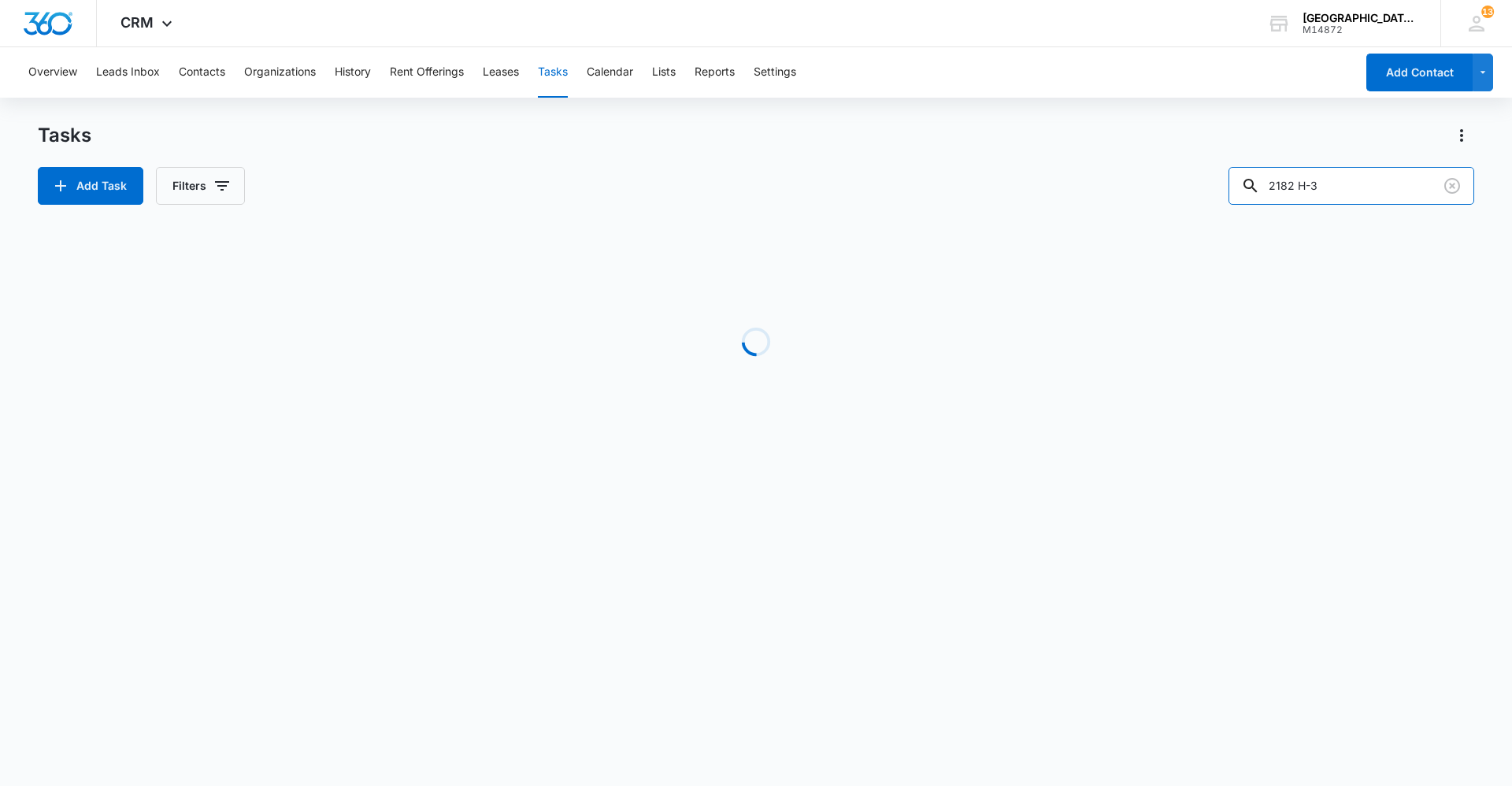
scroll to position [0, 0]
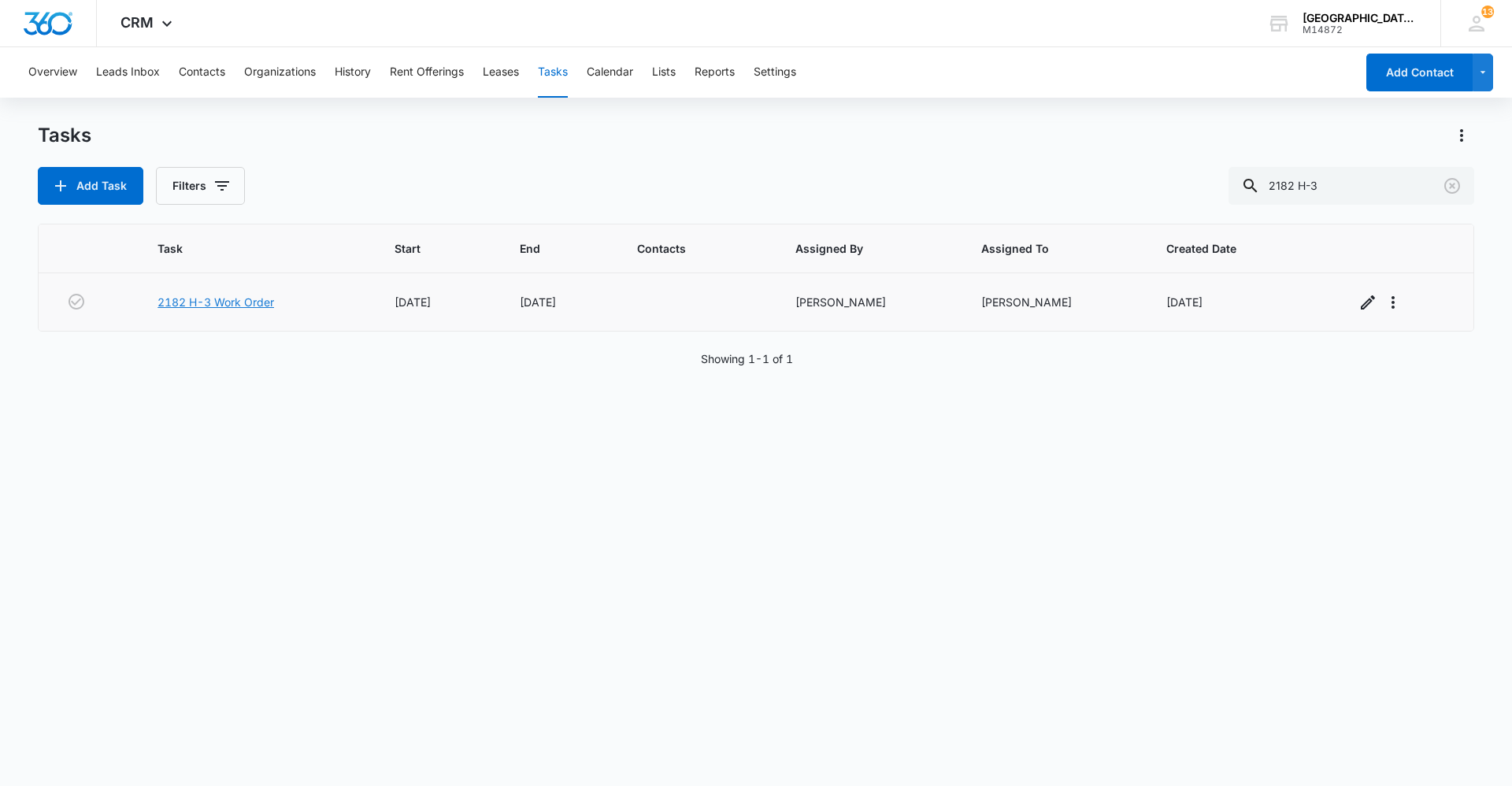
click at [255, 304] on link "2182 H-3 Work Order" at bounding box center [216, 303] width 117 height 17
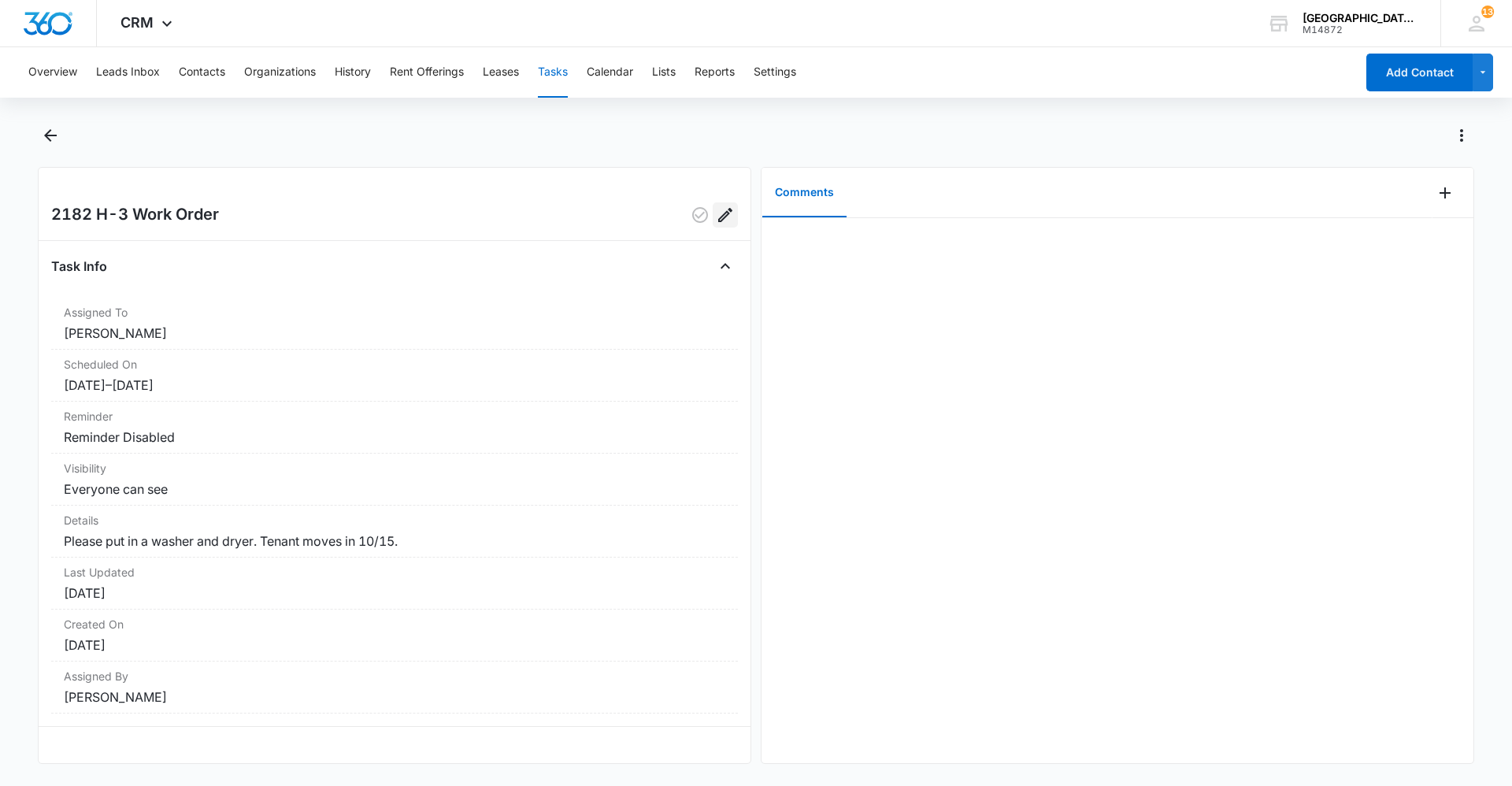
click at [718, 218] on icon "Edit" at bounding box center [725, 214] width 14 height 14
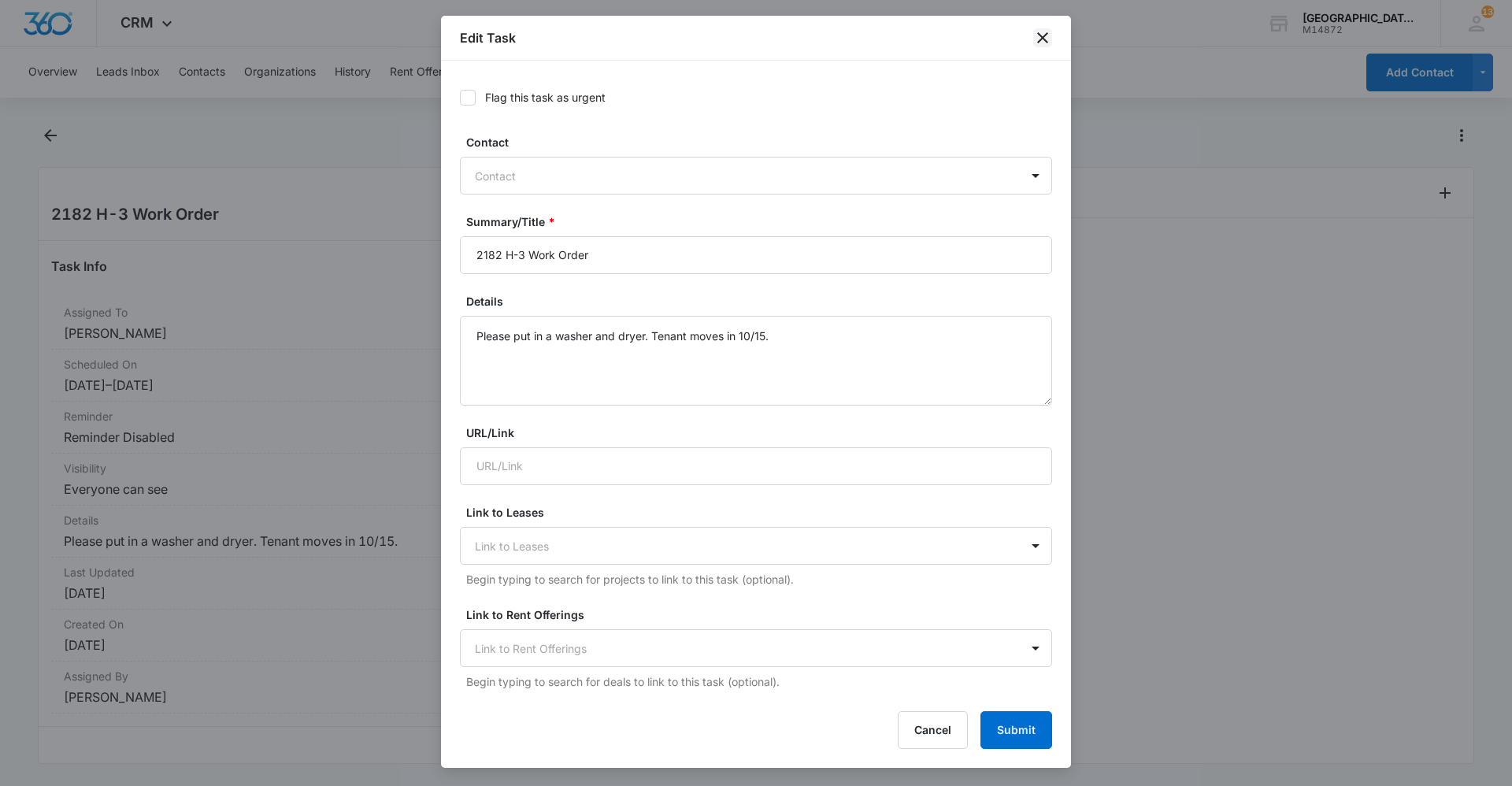
click at [1045, 35] on icon "close" at bounding box center [1043, 38] width 11 height 11
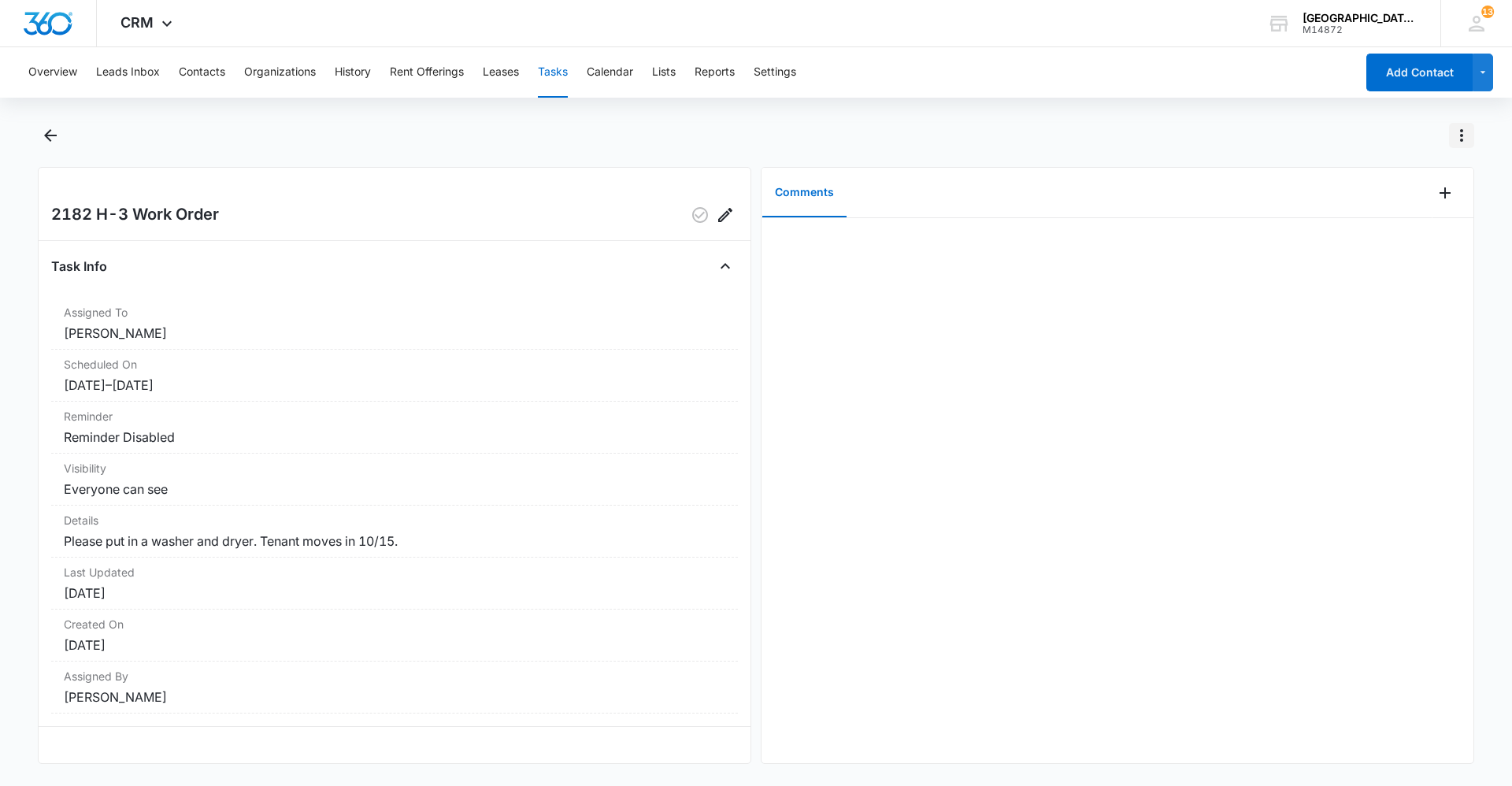
click at [1472, 131] on button "Actions" at bounding box center [1461, 135] width 25 height 25
click at [1403, 225] on div "Delete Task" at bounding box center [1395, 227] width 80 height 11
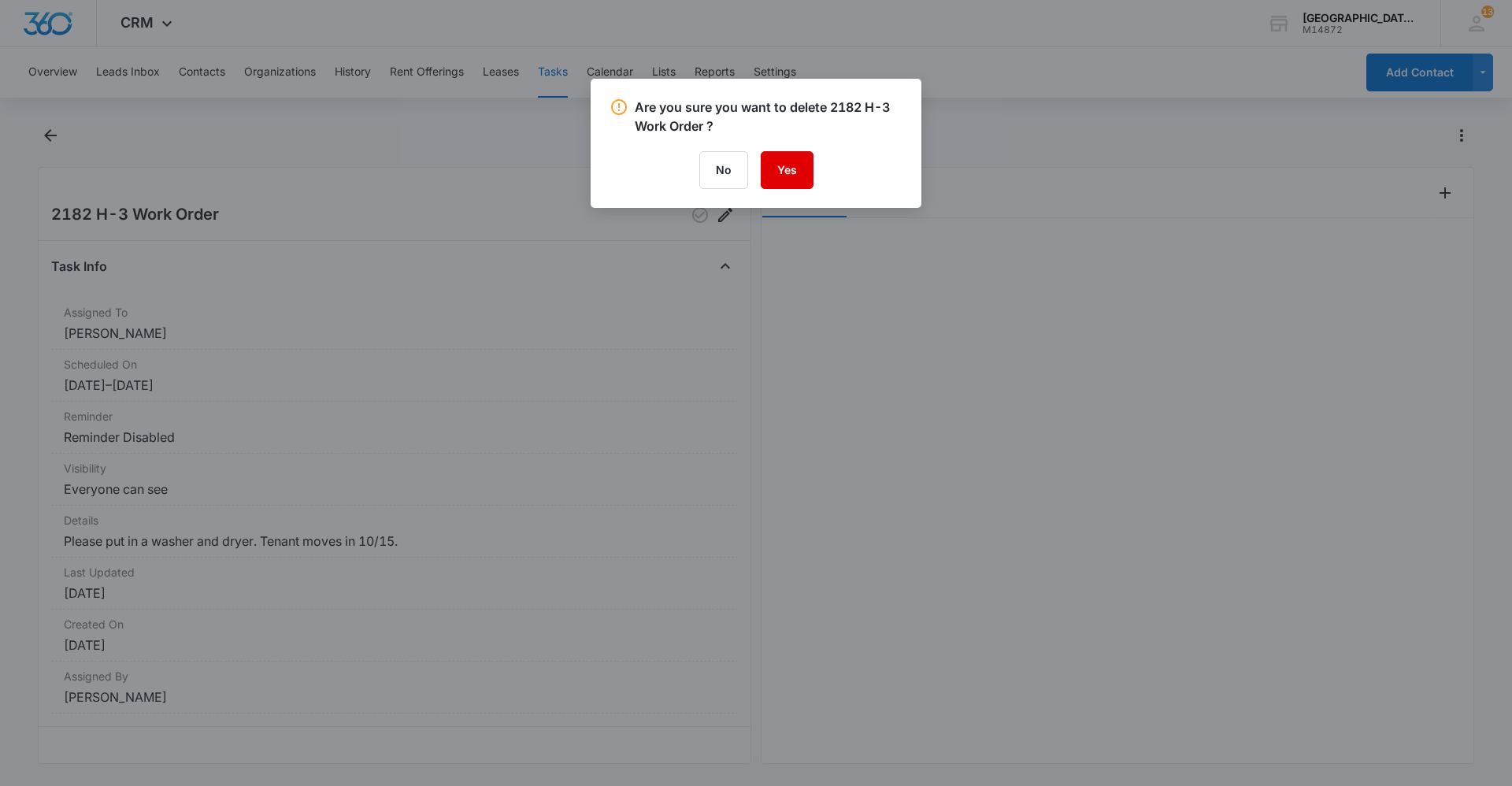
click at [811, 175] on button "Yes" at bounding box center [787, 170] width 53 height 38
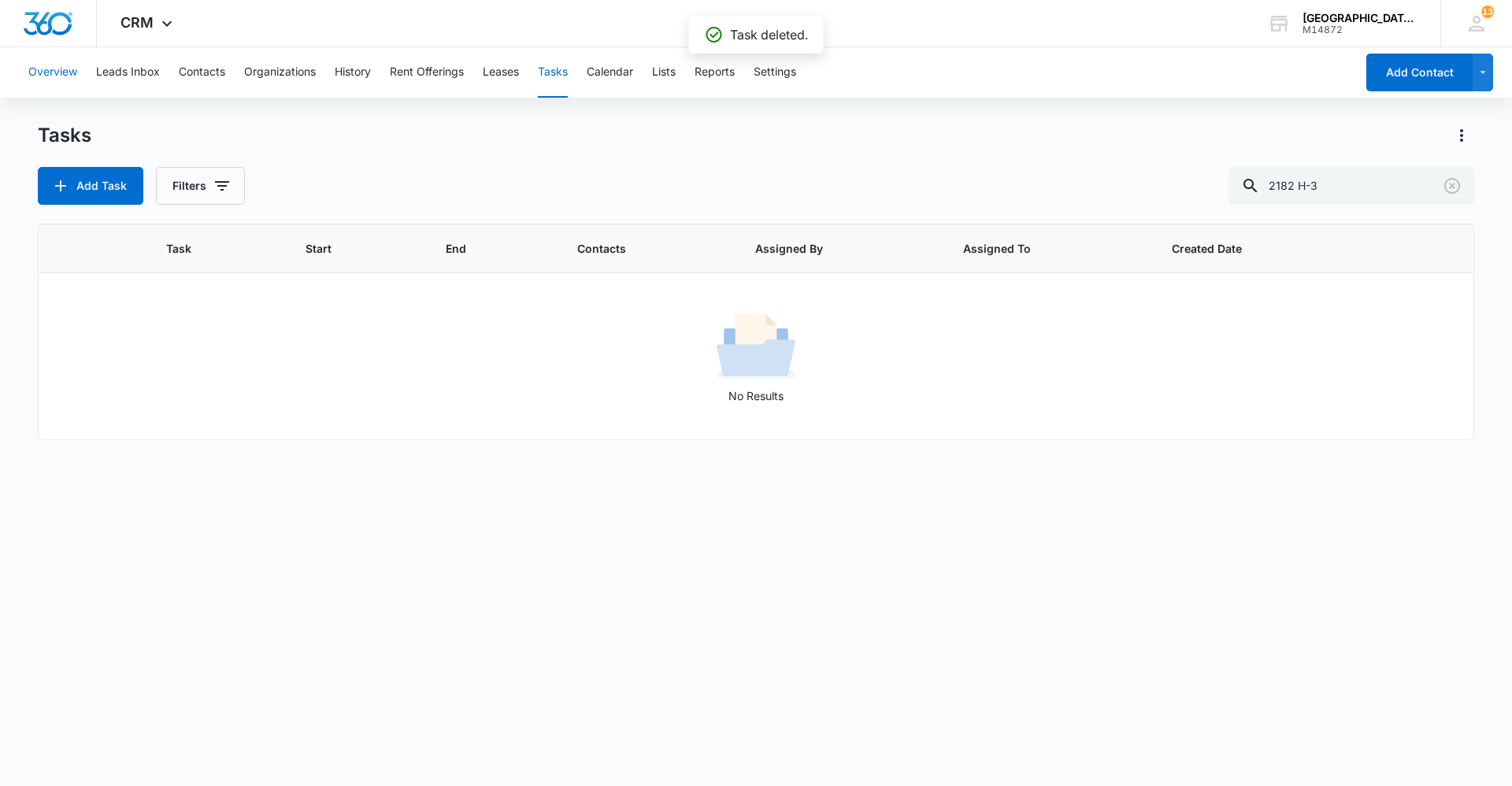
click at [49, 77] on button "Overview" at bounding box center [53, 72] width 49 height 51
